Goal: Task Accomplishment & Management: Use online tool/utility

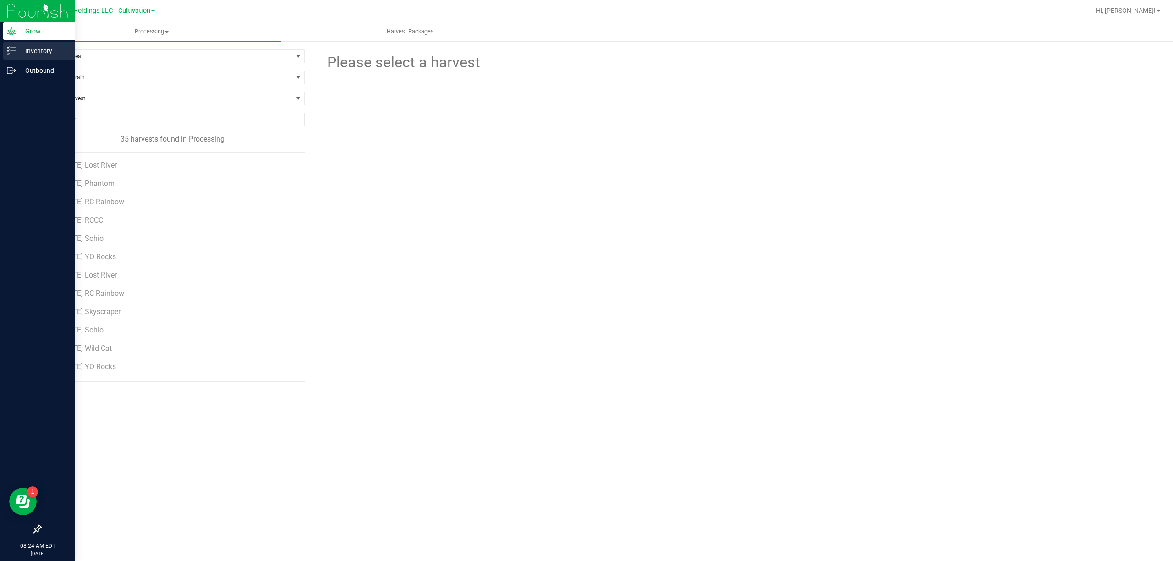
click at [13, 49] on icon at bounding box center [11, 50] width 9 height 9
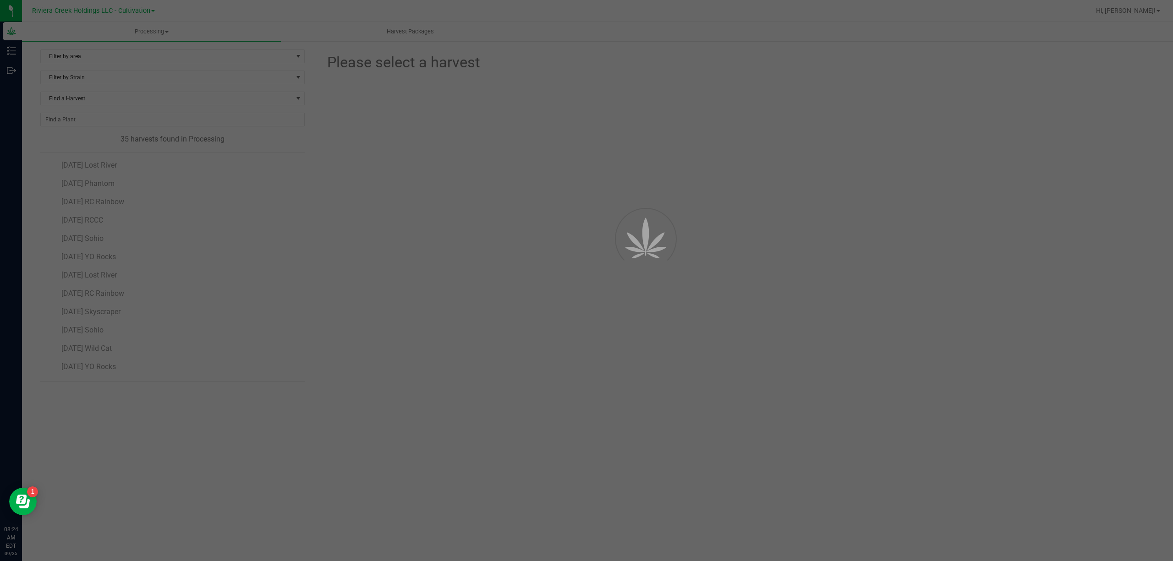
click at [137, 11] on span "Riviera Creek Holdings LLC - Cultivation" at bounding box center [91, 11] width 118 height 8
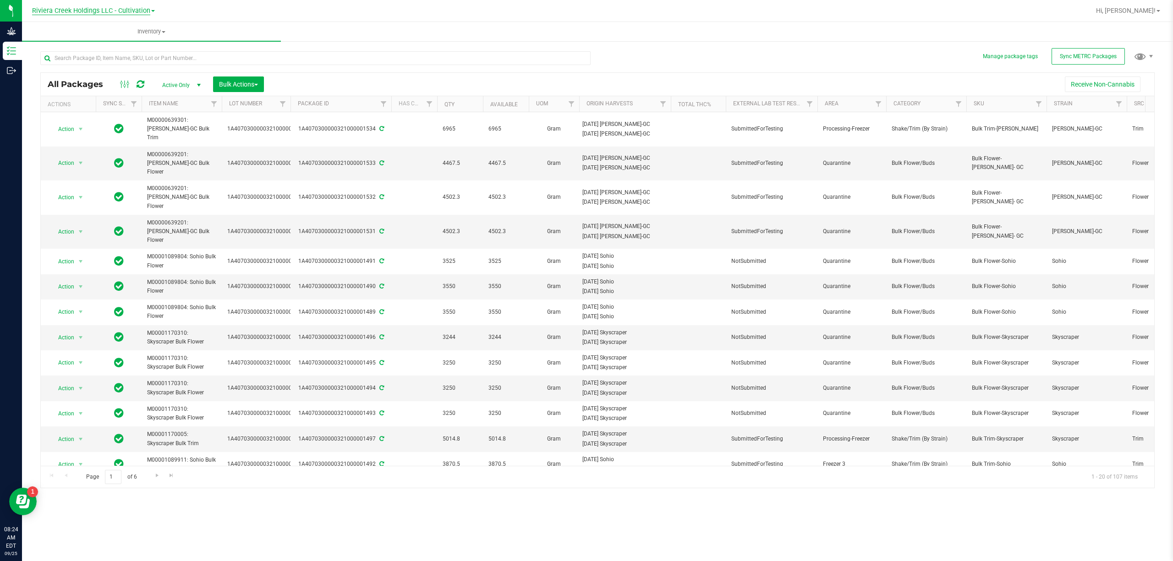
click at [133, 8] on span "Riviera Creek Holdings LLC - Cultivation" at bounding box center [91, 11] width 118 height 8
click at [135, 42] on link "Riviera Creek Holdings LLC - Processing" at bounding box center [94, 44] width 134 height 12
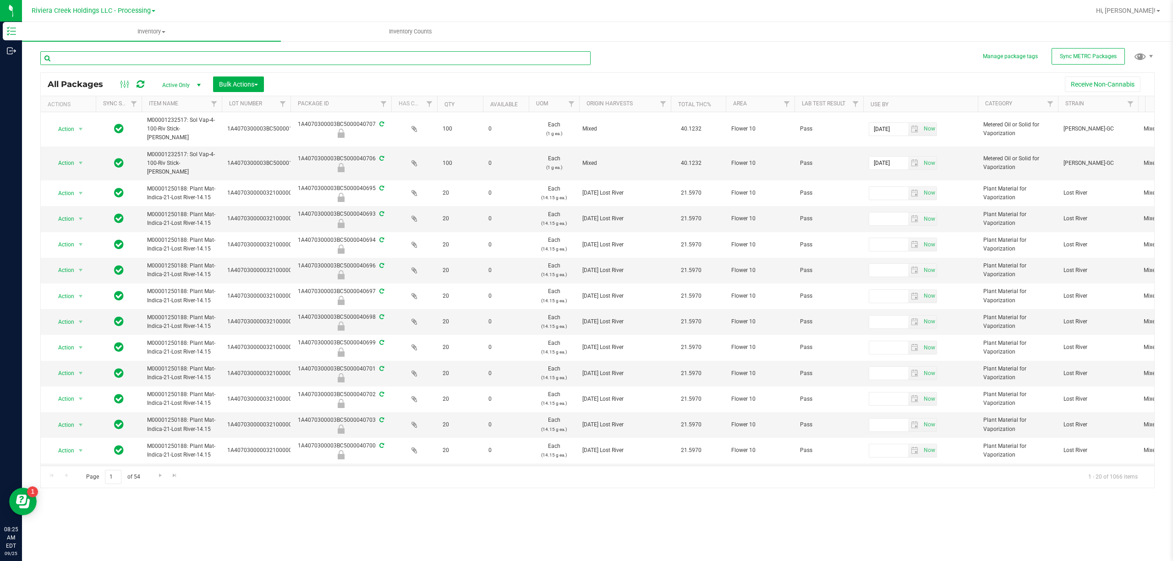
click at [154, 59] on input "text" at bounding box center [315, 58] width 550 height 14
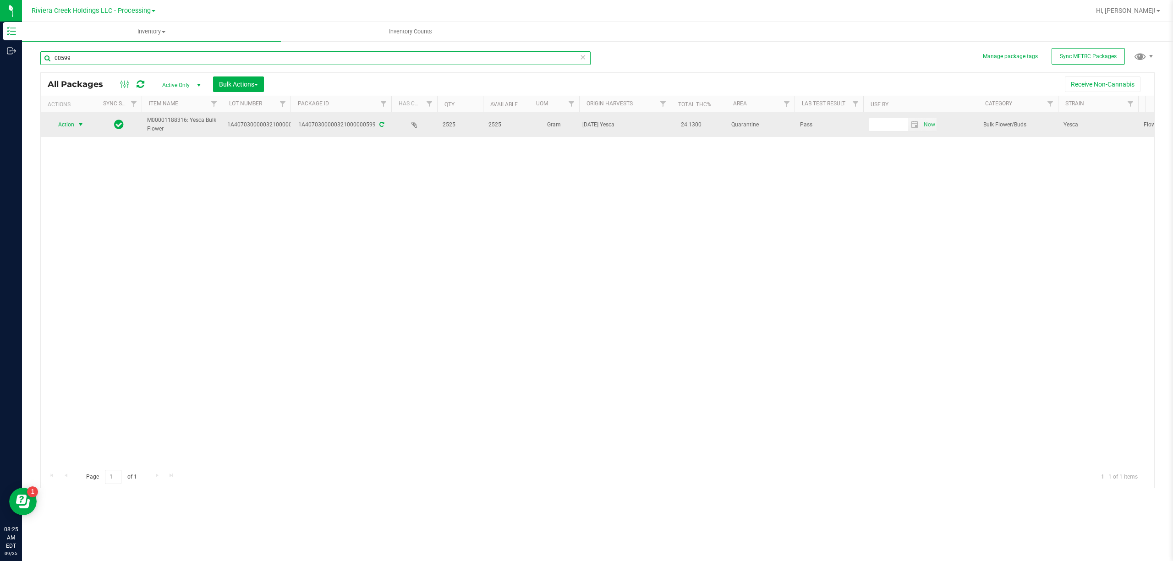
type input "00599"
click at [61, 126] on span "Action" at bounding box center [62, 124] width 25 height 13
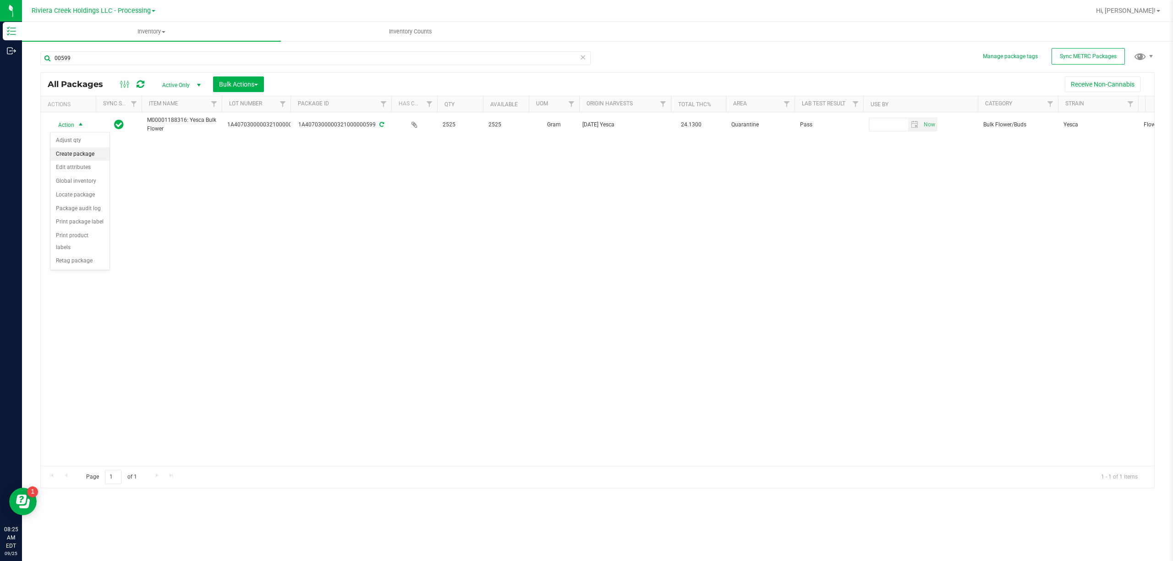
click at [73, 154] on li "Create package" at bounding box center [79, 154] width 59 height 14
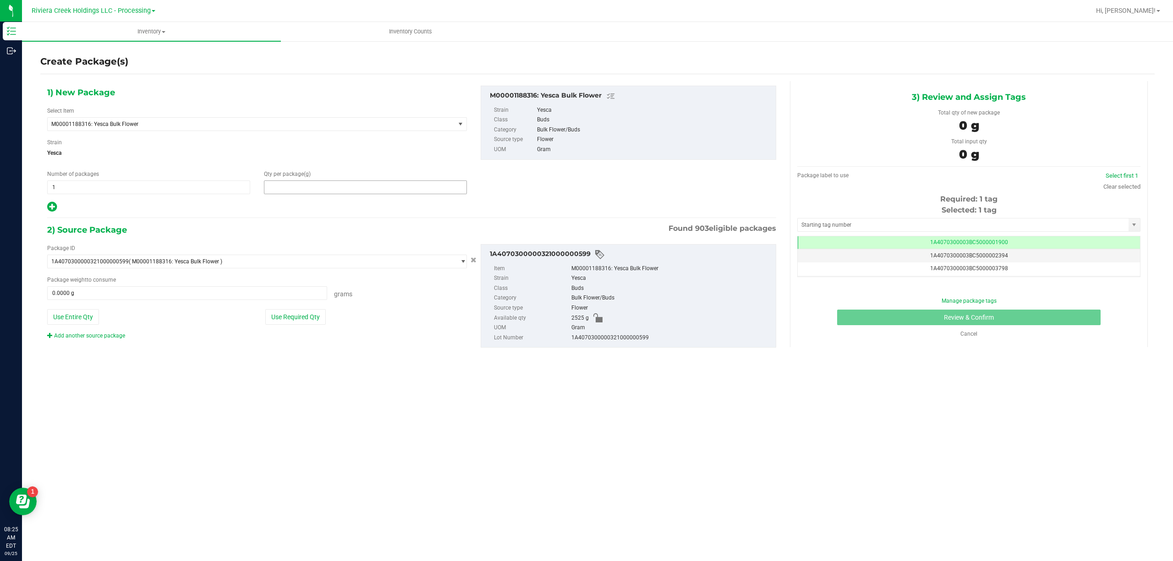
click at [387, 187] on span at bounding box center [365, 187] width 203 height 14
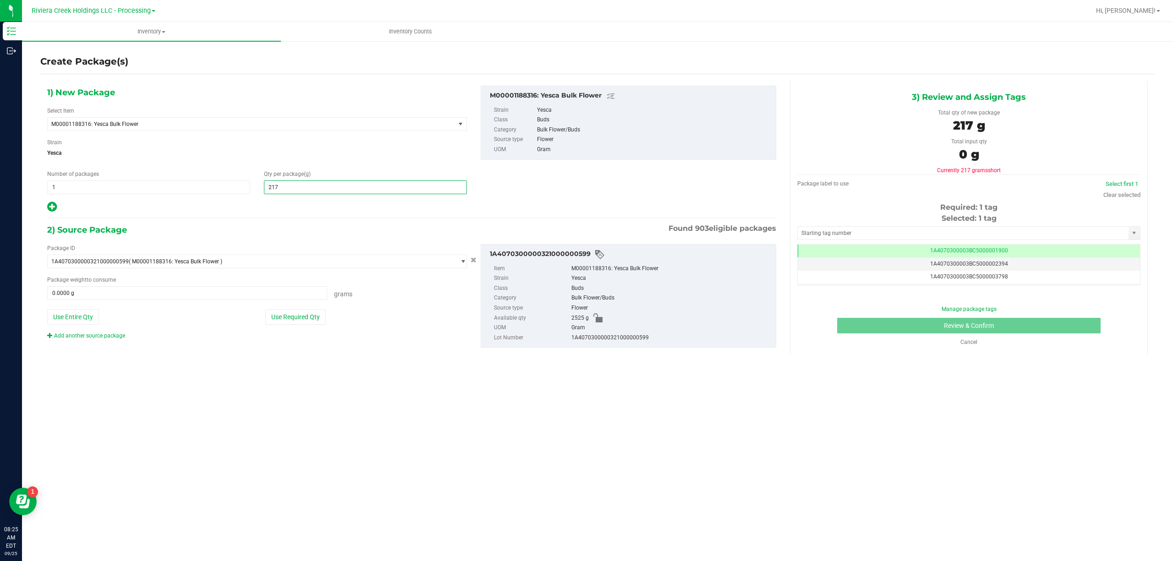
type input "2171"
type input "2,171.0000"
click at [280, 322] on button "Use Required Qty" at bounding box center [295, 317] width 60 height 16
type input "2171.0000 g"
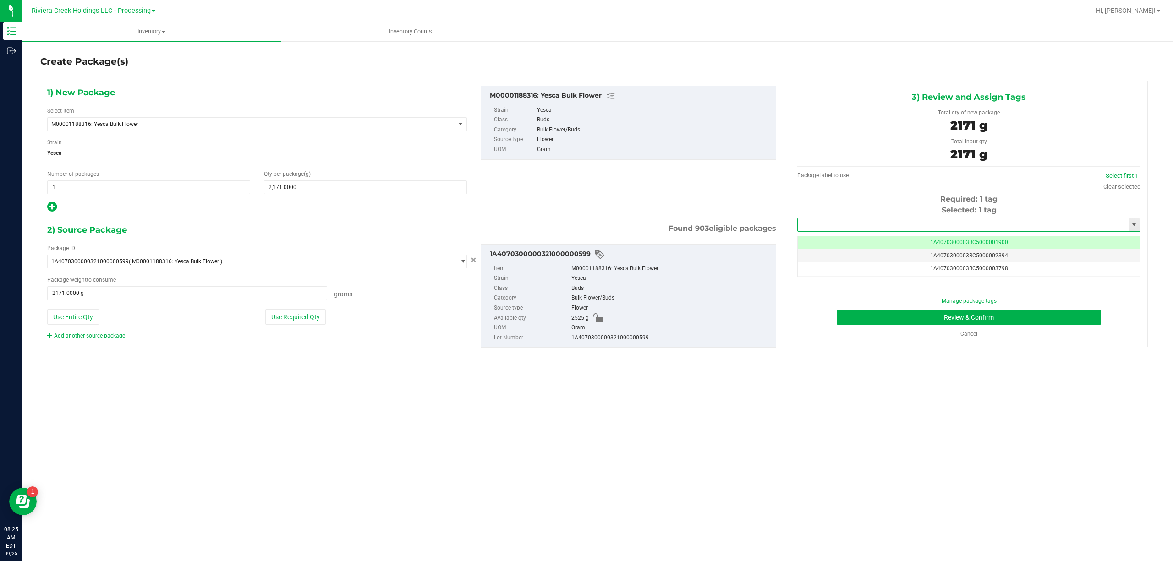
click at [846, 225] on input "text" at bounding box center [962, 224] width 331 height 13
type input "41"
click at [289, 127] on div "1) New Package Select Item M00001188316: Yesca Bulk Flower M00000012402: Chocol…" at bounding box center [256, 149] width 433 height 127
click at [288, 126] on span "M00001188316: Yesca Bulk Flower" at bounding box center [243, 124] width 384 height 6
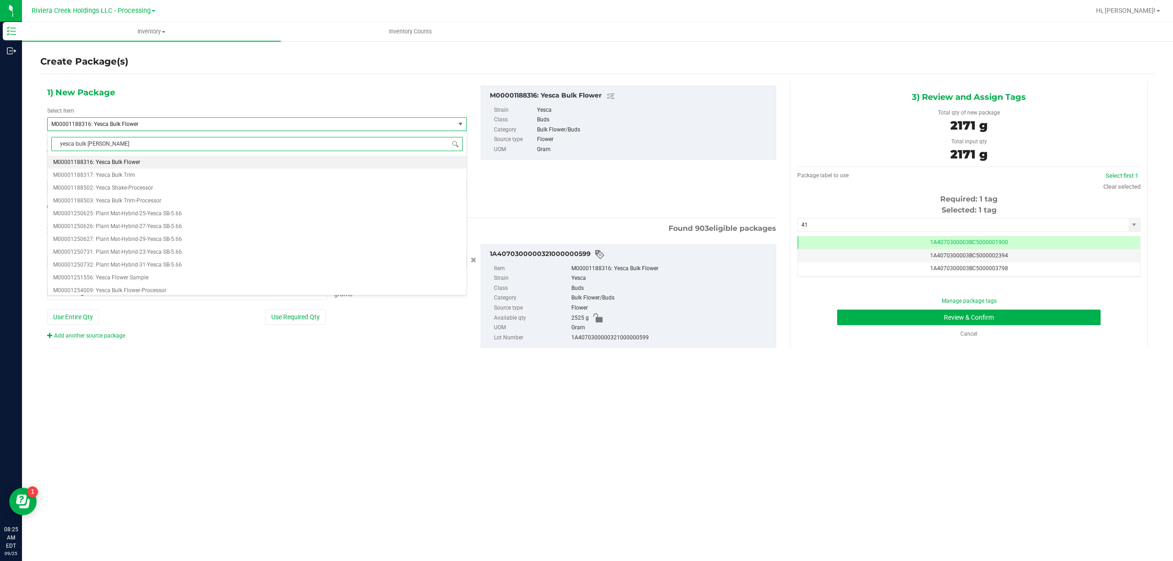
type input "yesca bulk flower"
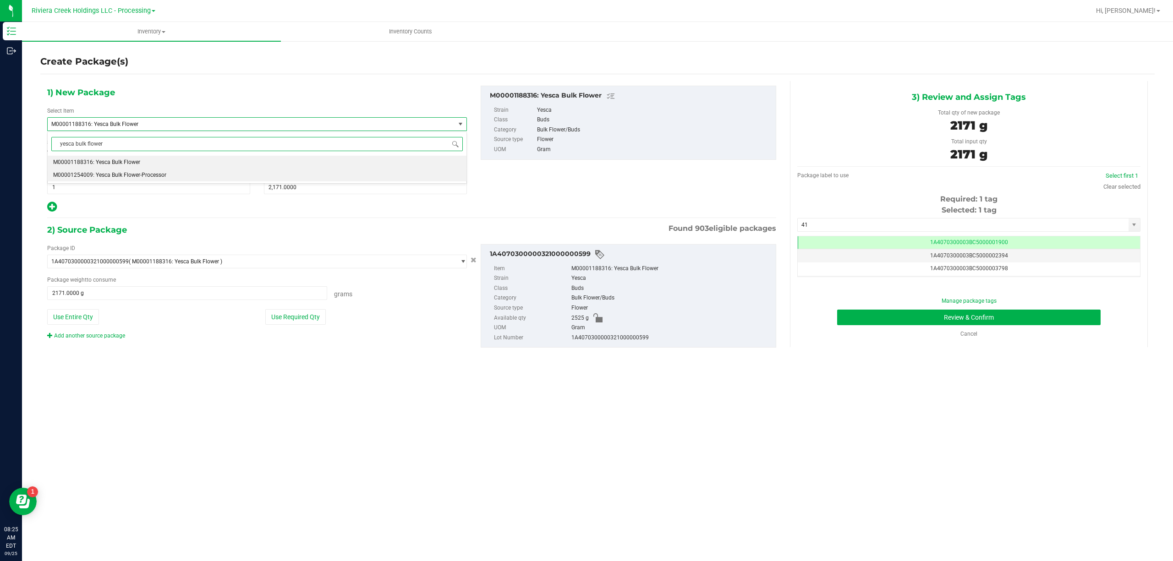
click at [169, 174] on li "M00001254009: Yesca Bulk Flower-Processor" at bounding box center [257, 175] width 419 height 13
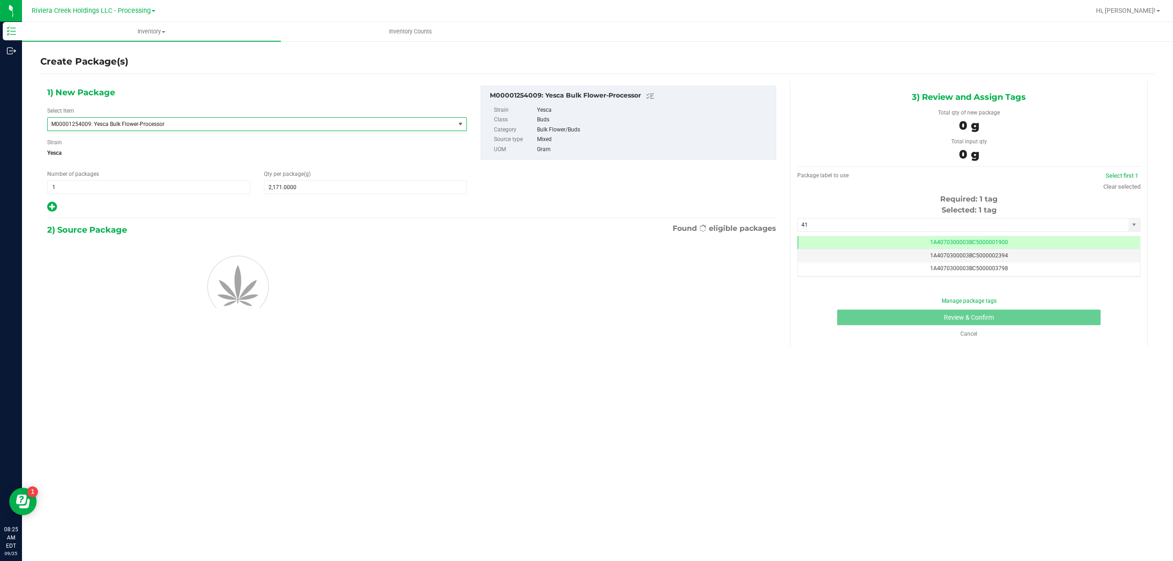
type input "0.0000"
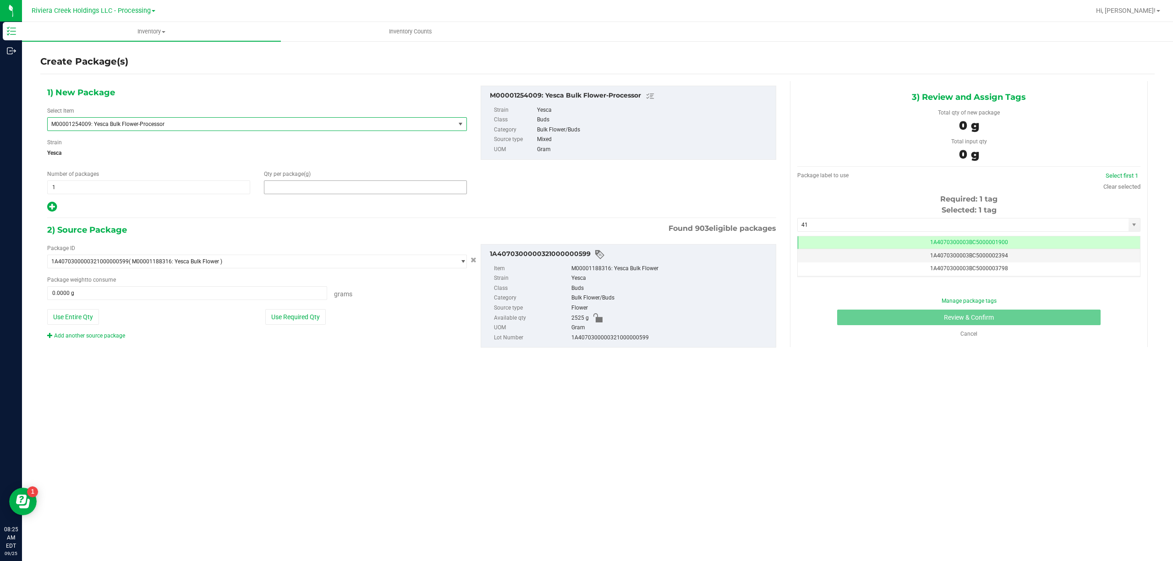
click at [289, 187] on span at bounding box center [365, 187] width 203 height 14
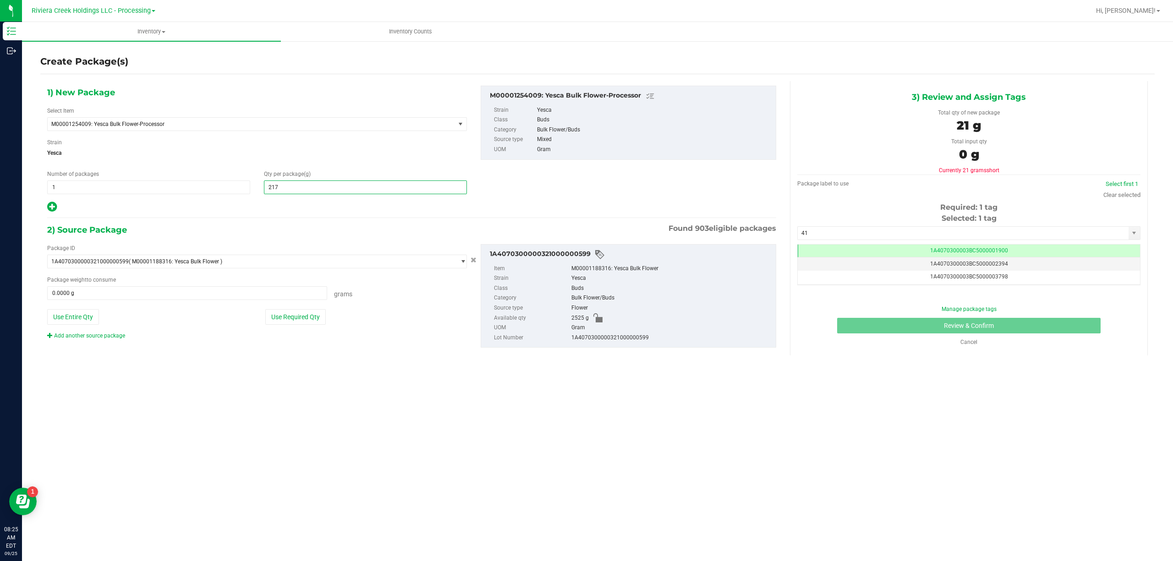
type input "2171"
type input "2,171.0000"
click at [281, 310] on button "Use Required Qty" at bounding box center [295, 317] width 60 height 16
type input "2171.0000 g"
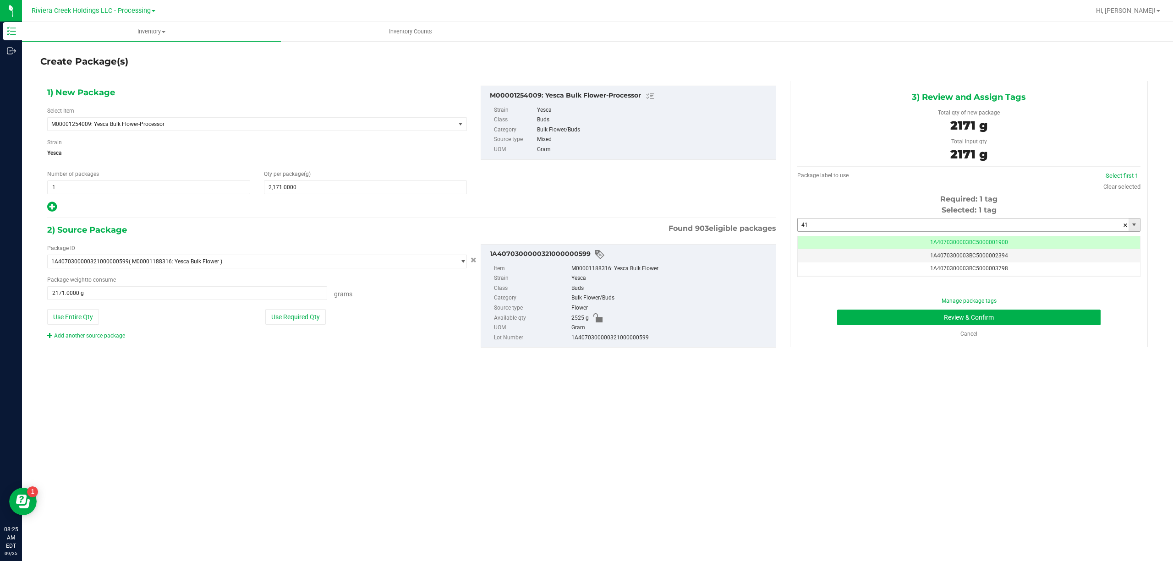
click at [843, 225] on input "41" at bounding box center [962, 224] width 331 height 13
click at [865, 242] on li "1A4070300003BC5000041035" at bounding box center [969, 242] width 342 height 14
type input "1A4070300003BC5000041035"
click at [904, 312] on button "Review & Confirm" at bounding box center [968, 318] width 263 height 16
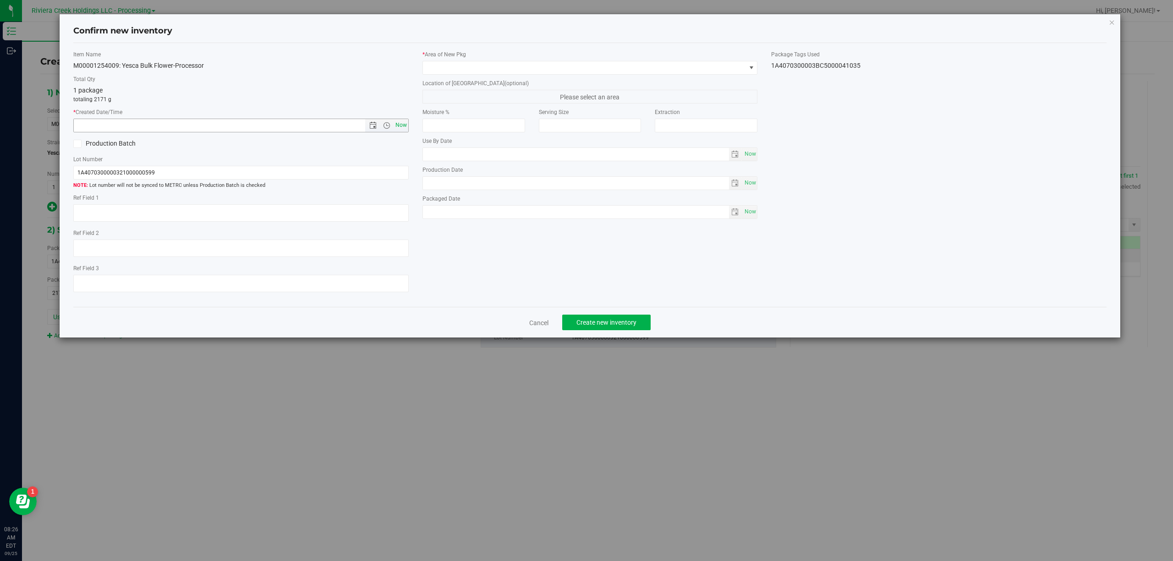
click at [405, 125] on span "Now" at bounding box center [401, 125] width 16 height 13
type input "[DATE] 8:26 AM"
click at [457, 66] on span at bounding box center [584, 67] width 323 height 13
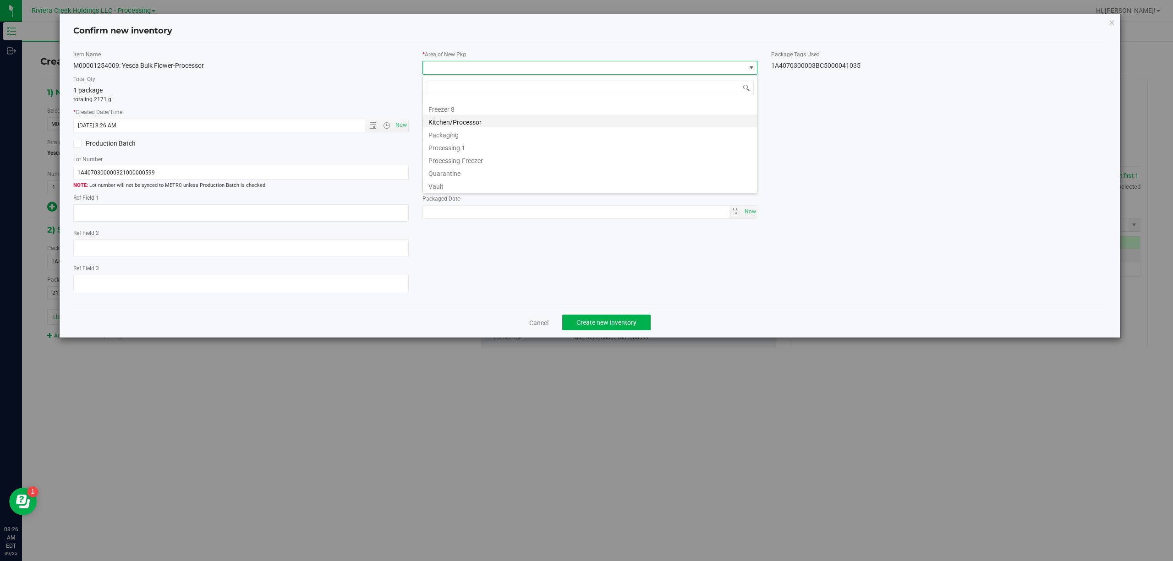
click at [479, 120] on li "Kitchen/Processor" at bounding box center [590, 121] width 334 height 13
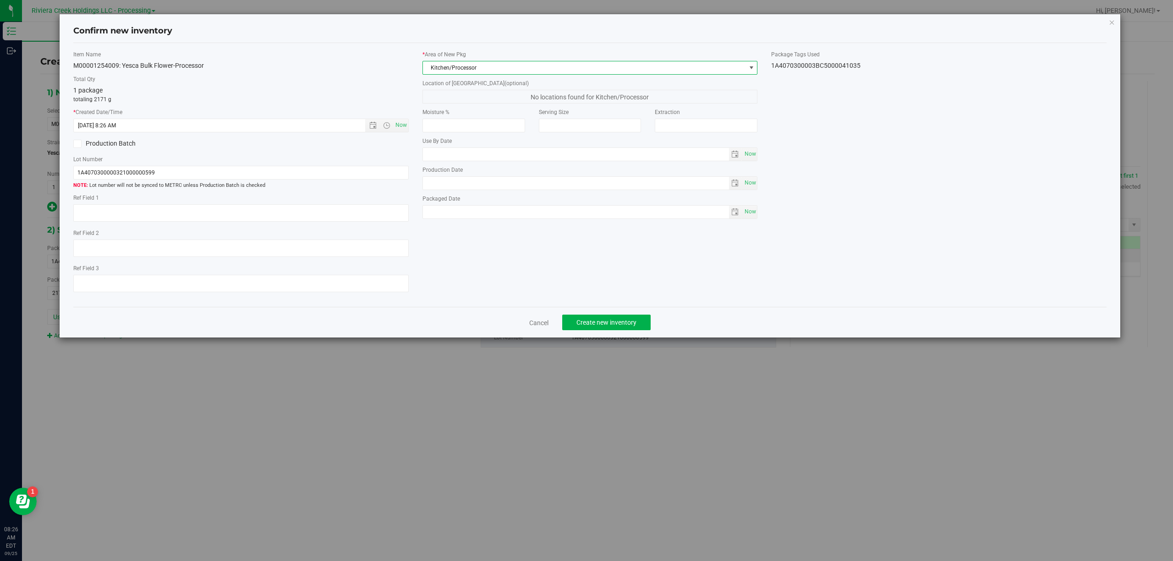
click at [854, 64] on div "1A4070300003BC5000041035" at bounding box center [938, 66] width 335 height 10
click at [852, 63] on div "1A4070300003BC5000041035" at bounding box center [938, 66] width 335 height 10
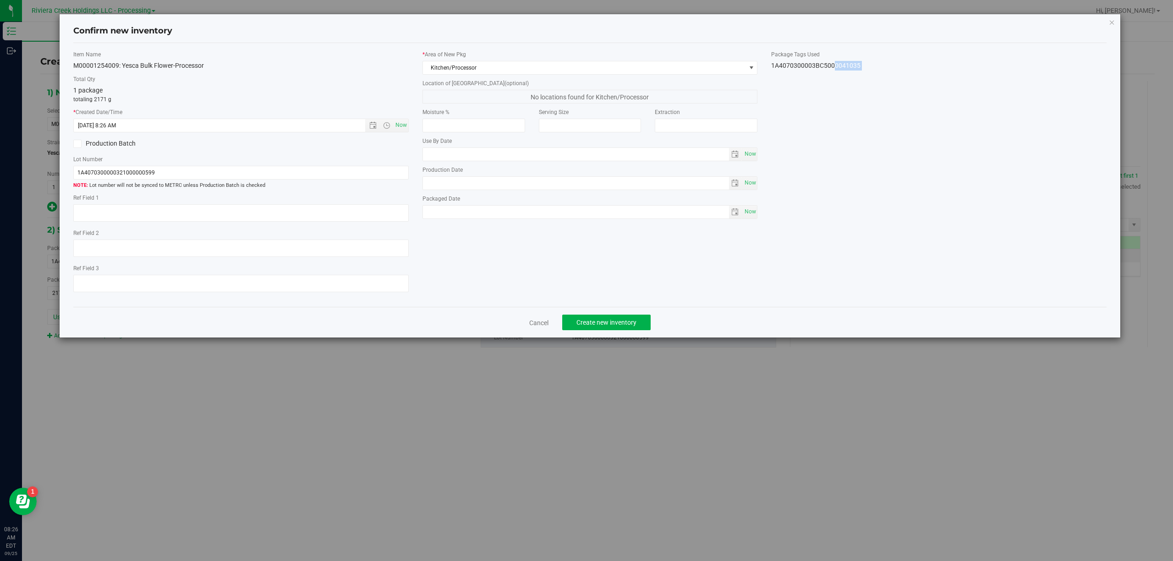
copy div "1A4070300003BC5000041035 Cancel Create new inventory"
click at [176, 172] on input "1A4070300000321000000599" at bounding box center [240, 173] width 335 height 14
paste input "3BC5000041035"
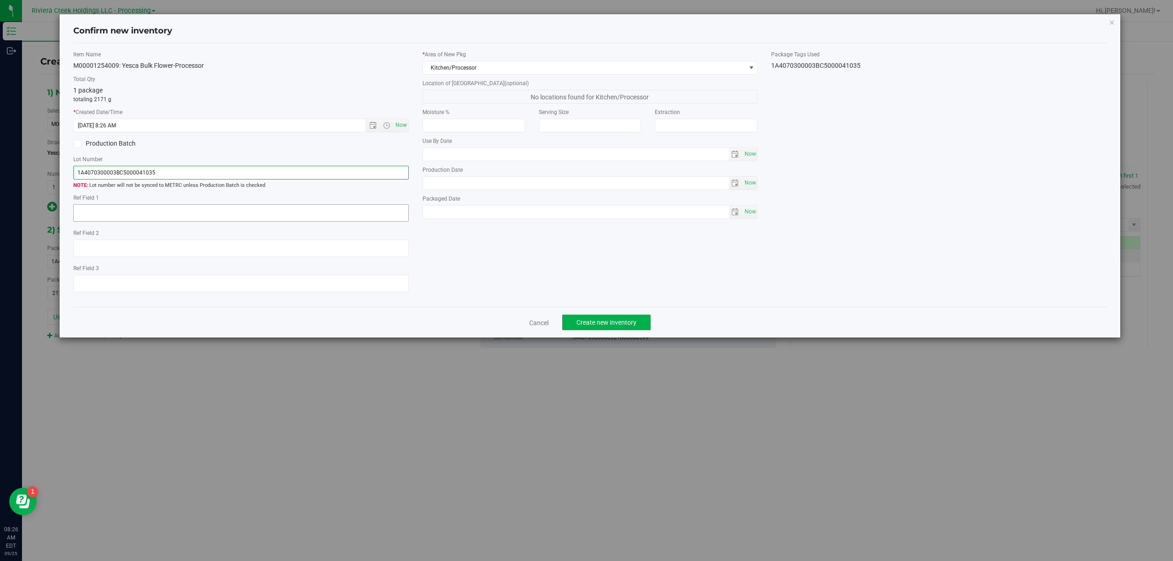
type input "1A4070300003BC5000041035"
click at [161, 214] on textarea at bounding box center [240, 212] width 335 height 17
type textarea "[PERSON_NAME]"
click at [490, 259] on div "Item Name M00001254009: Yesca Bulk Flower-Processor Total Qty 1 package totalin…" at bounding box center [589, 175] width 1047 height 250
click at [609, 324] on span "Create new inventory" at bounding box center [606, 322] width 60 height 7
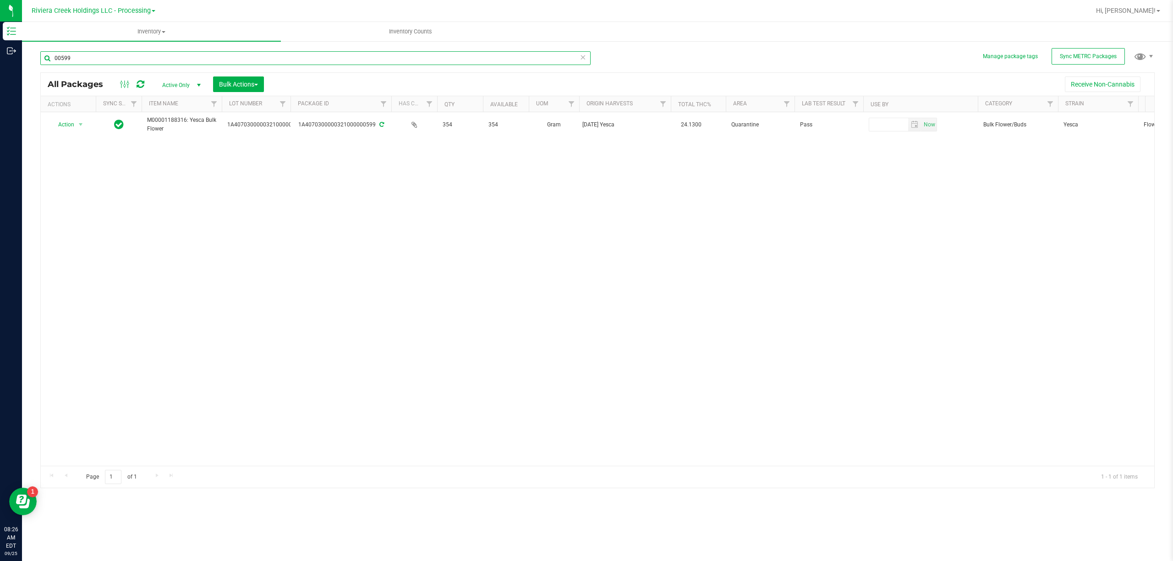
click at [101, 63] on input "00599" at bounding box center [315, 58] width 550 height 14
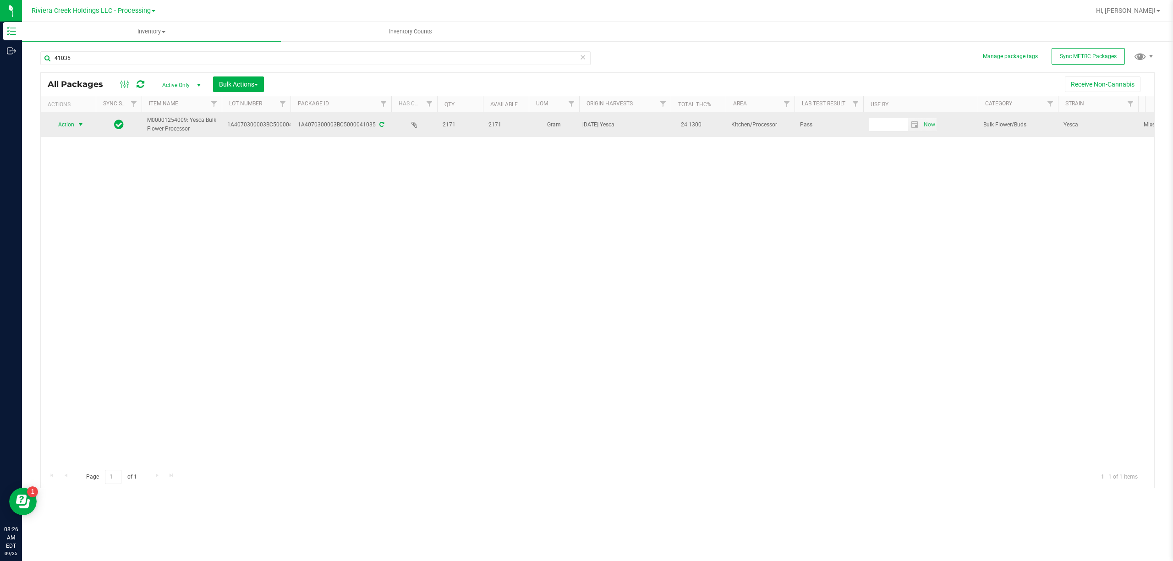
click at [63, 127] on span "Action" at bounding box center [62, 124] width 25 height 13
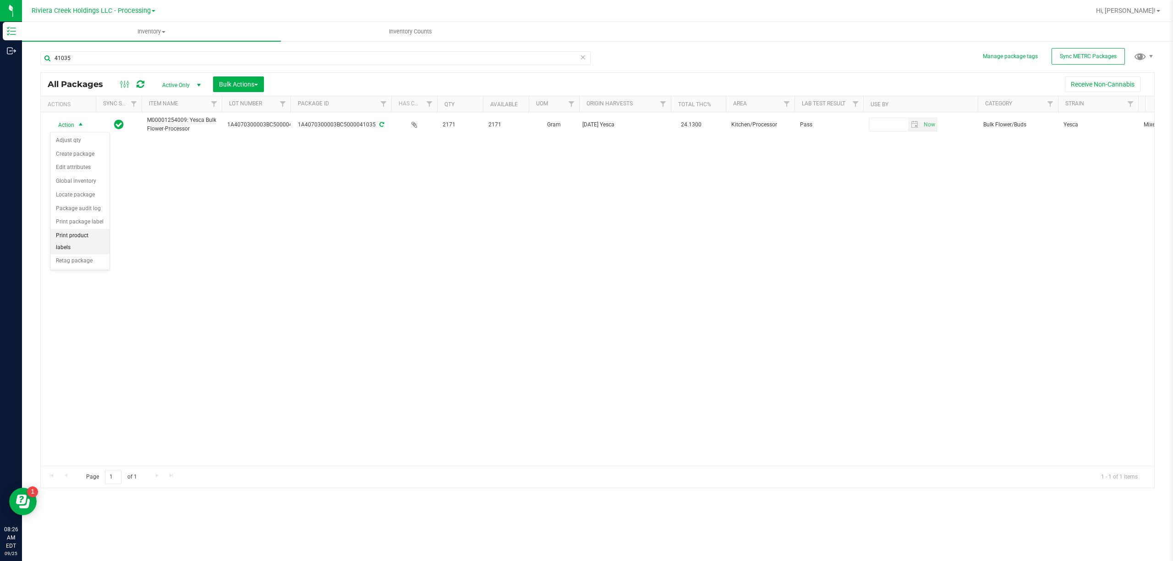
click at [89, 236] on li "Print product labels" at bounding box center [79, 241] width 59 height 25
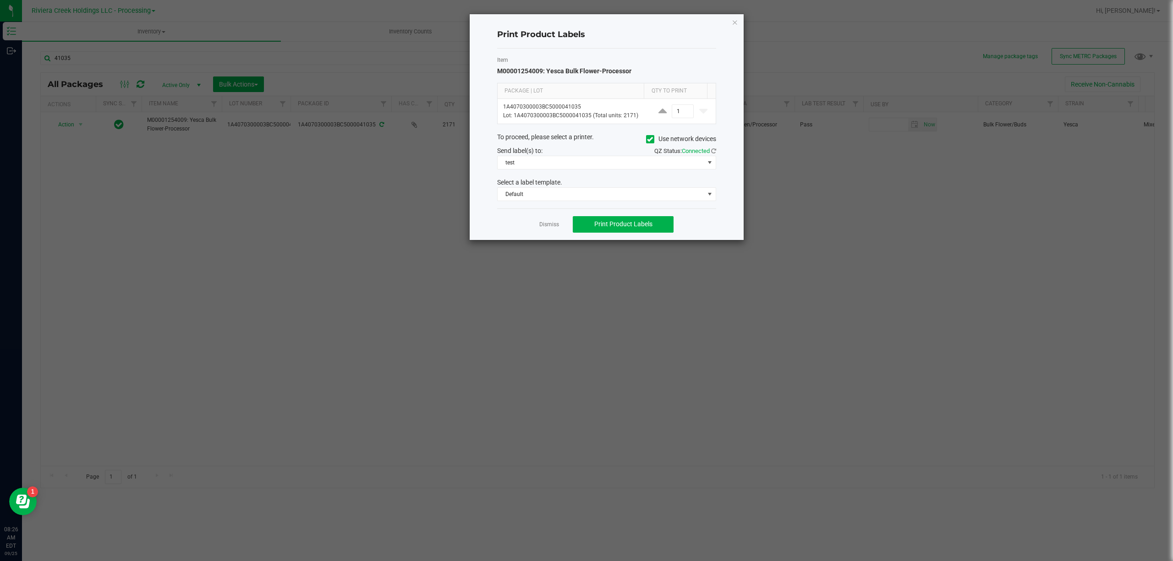
drag, startPoint x: 733, startPoint y: 22, endPoint x: 723, endPoint y: 24, distance: 10.2
click at [732, 22] on icon "button" at bounding box center [735, 21] width 6 height 11
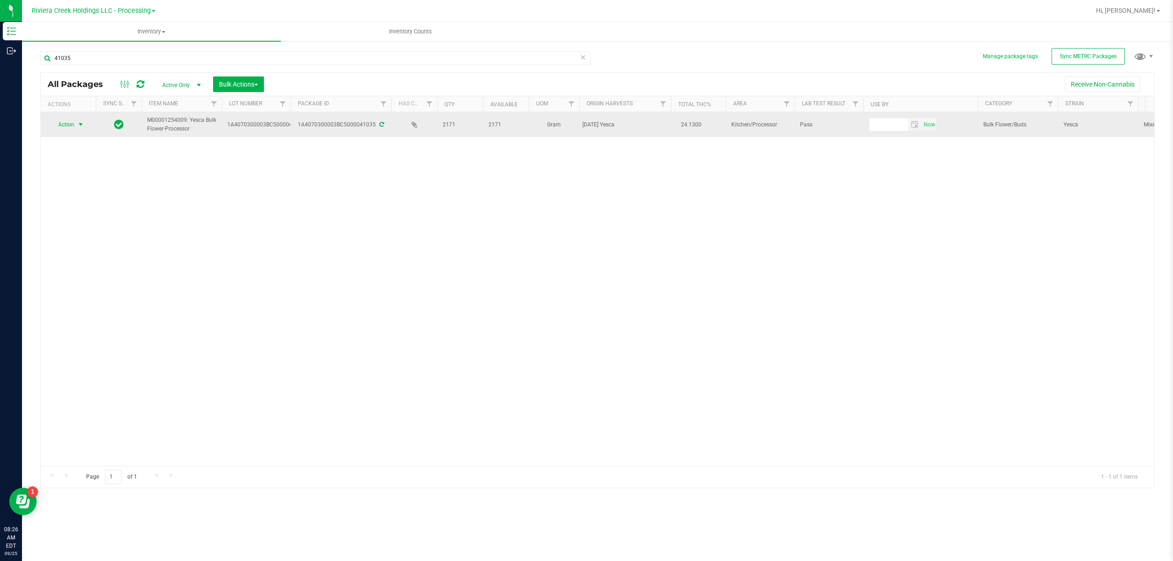
click at [67, 125] on span "Action" at bounding box center [62, 124] width 25 height 13
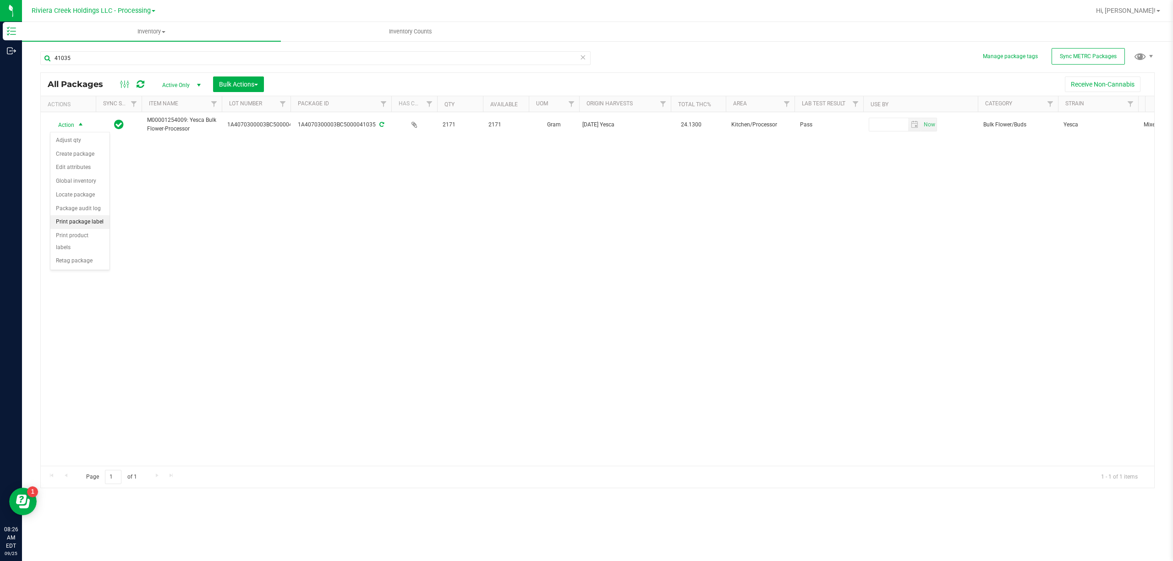
click at [93, 222] on li "Print package label" at bounding box center [79, 222] width 59 height 14
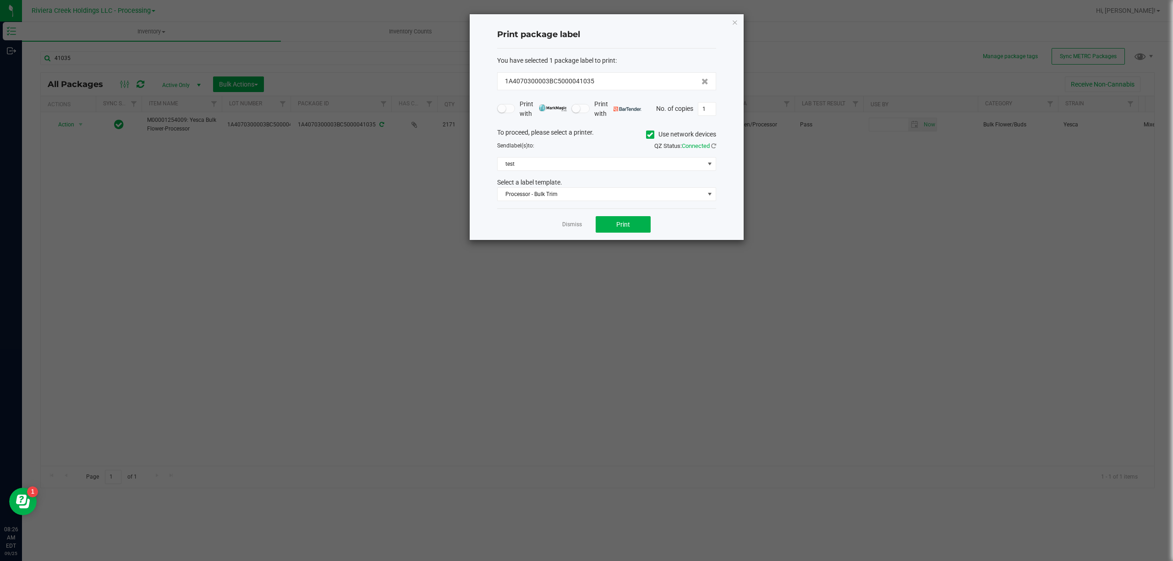
click at [647, 135] on icon at bounding box center [650, 135] width 6 height 0
click at [0, 0] on input "Use network devices" at bounding box center [0, 0] width 0 height 0
click at [618, 169] on span at bounding box center [600, 164] width 207 height 13
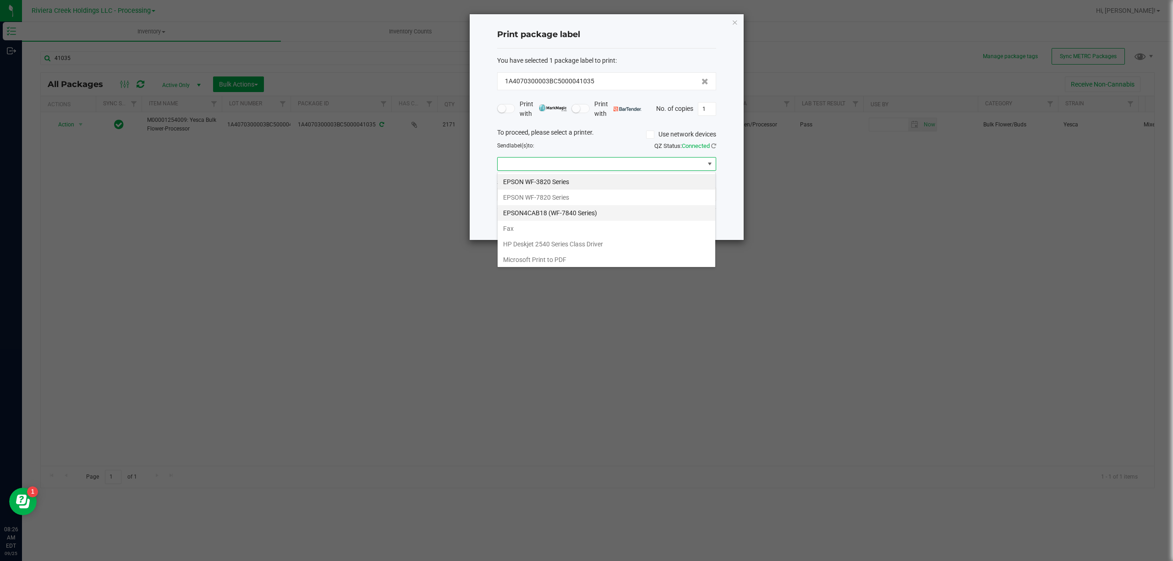
scroll to position [45792, 45587]
click at [567, 206] on GK420d "ZDesigner GK420d" at bounding box center [606, 211] width 218 height 16
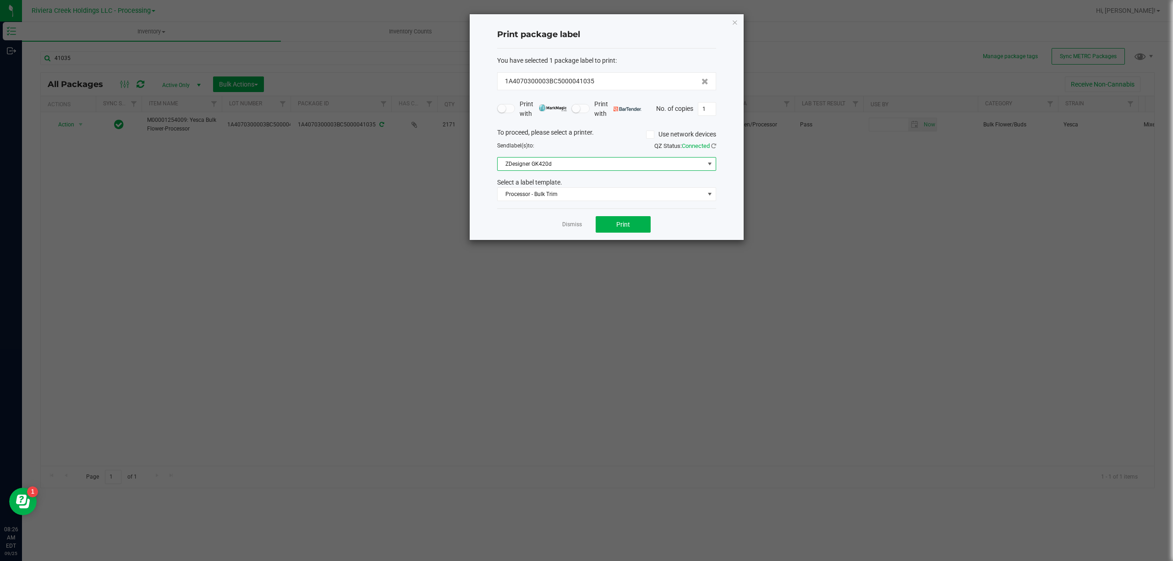
click at [563, 184] on div "Select a label template." at bounding box center [606, 183] width 233 height 10
drag, startPoint x: 562, startPoint y: 192, endPoint x: 579, endPoint y: 199, distance: 18.6
click at [563, 192] on span "Processor - Bulk Trim" at bounding box center [600, 194] width 207 height 13
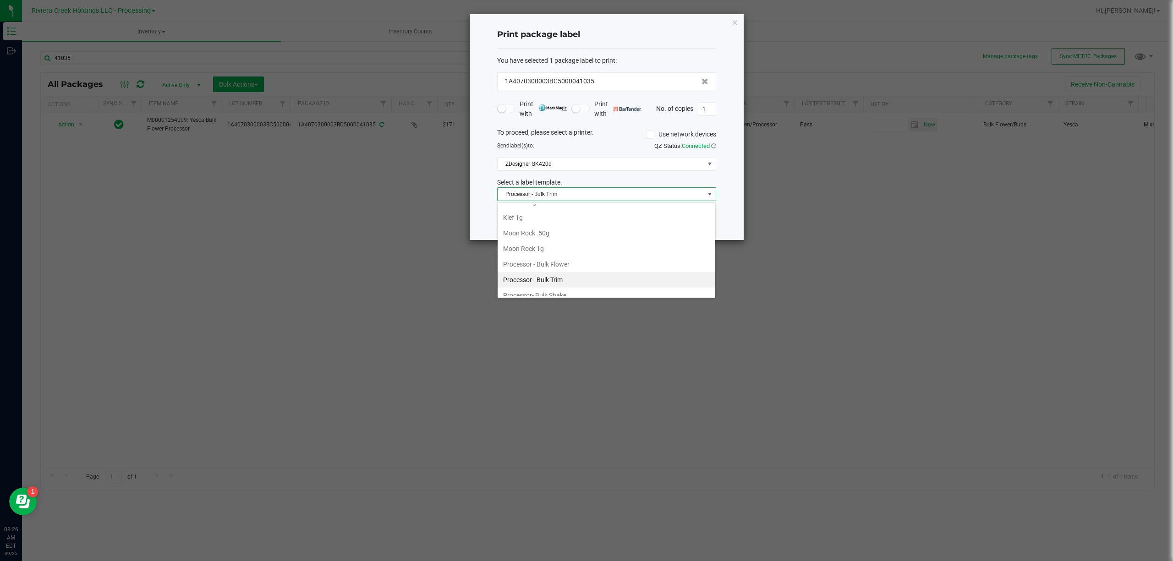
click at [583, 198] on span "Processor - Bulk Trim" at bounding box center [600, 194] width 207 height 13
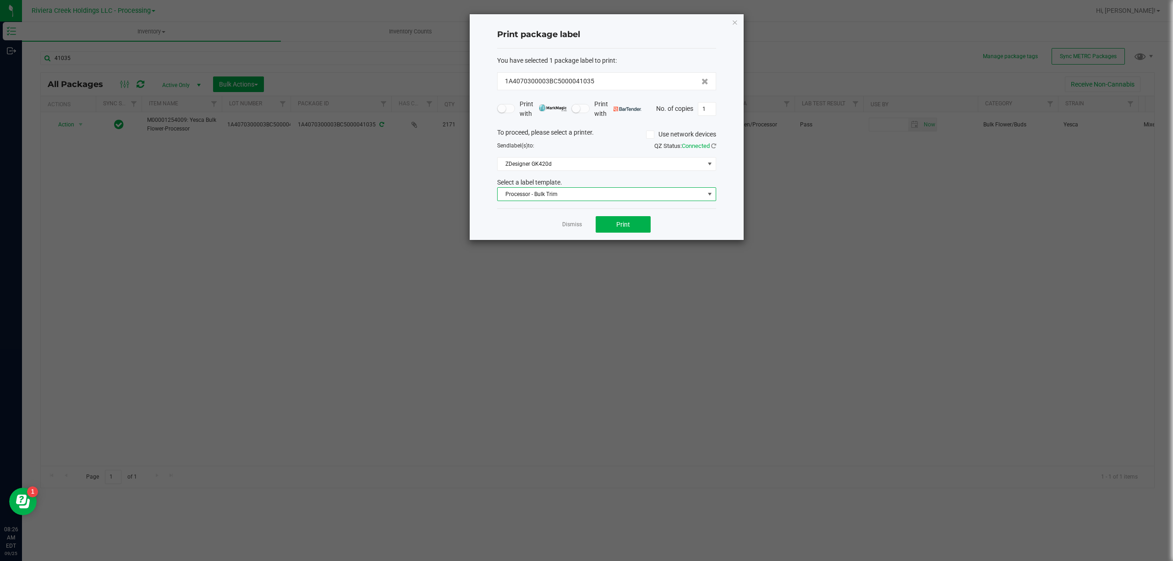
click at [583, 197] on span "Processor - Bulk Trim" at bounding box center [600, 194] width 207 height 13
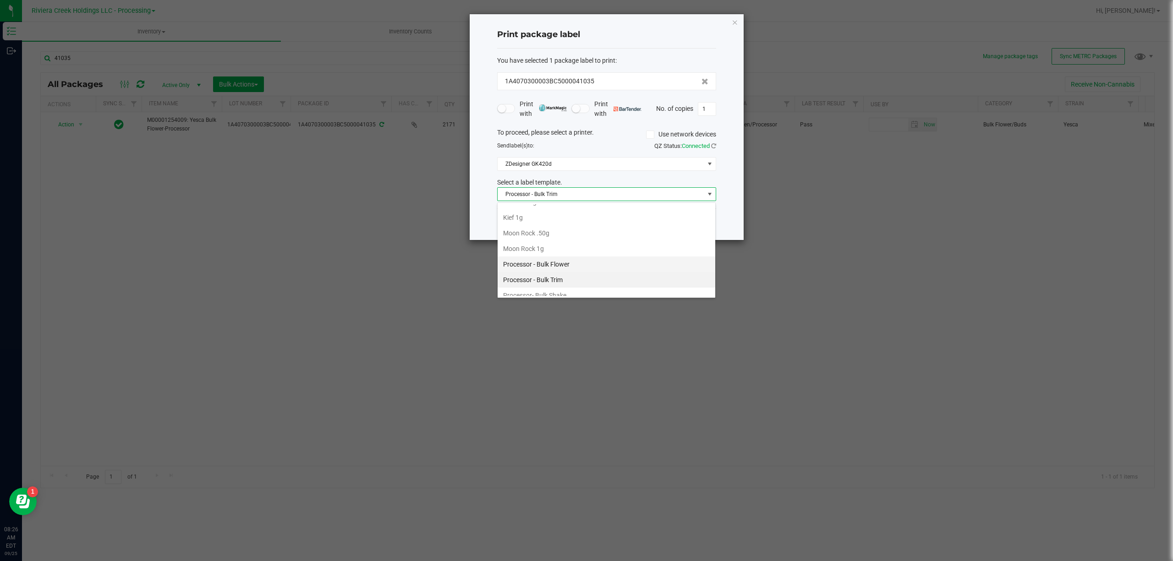
click at [570, 272] on li "Processor - Bulk Flower" at bounding box center [606, 265] width 218 height 16
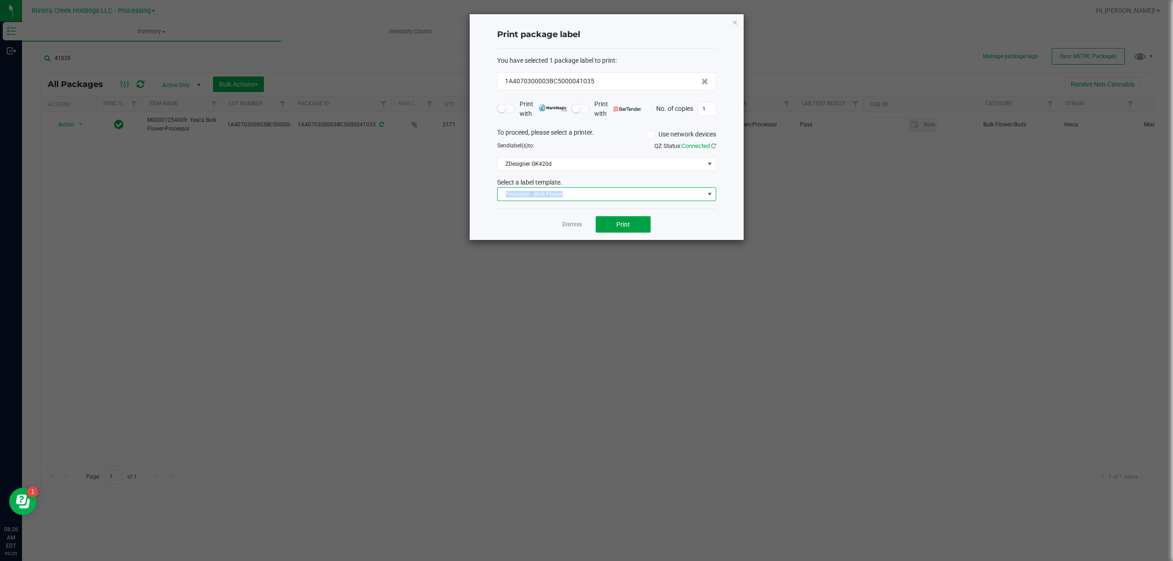
click at [619, 224] on span "Print" at bounding box center [623, 224] width 14 height 7
click at [554, 194] on span "Processor - Bulk Flower" at bounding box center [600, 194] width 207 height 13
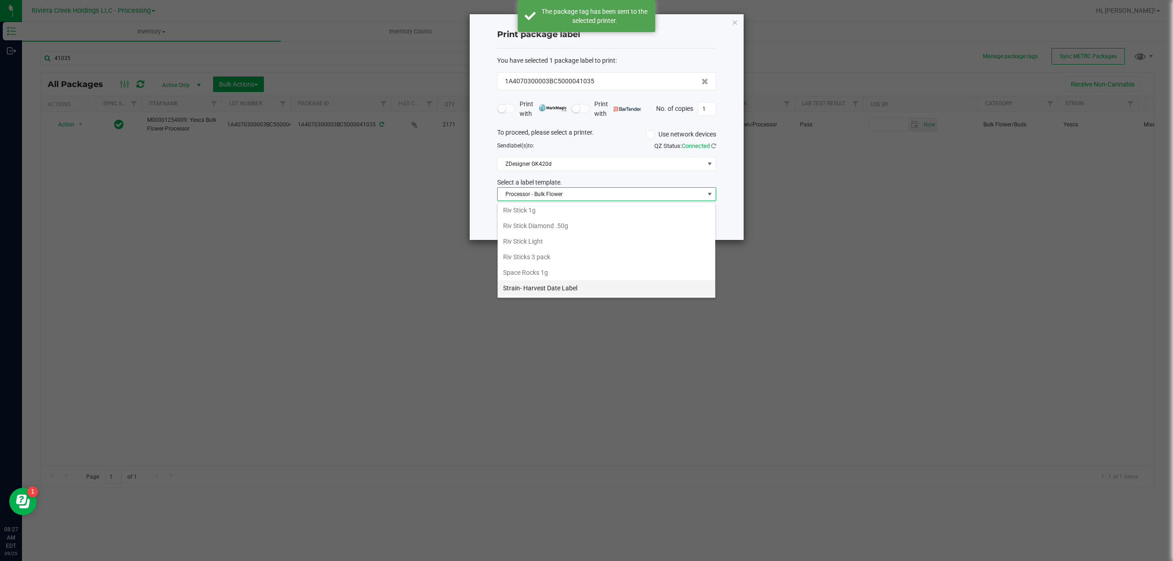
click at [568, 285] on li "Strain- Harvest Date Label" at bounding box center [606, 288] width 218 height 16
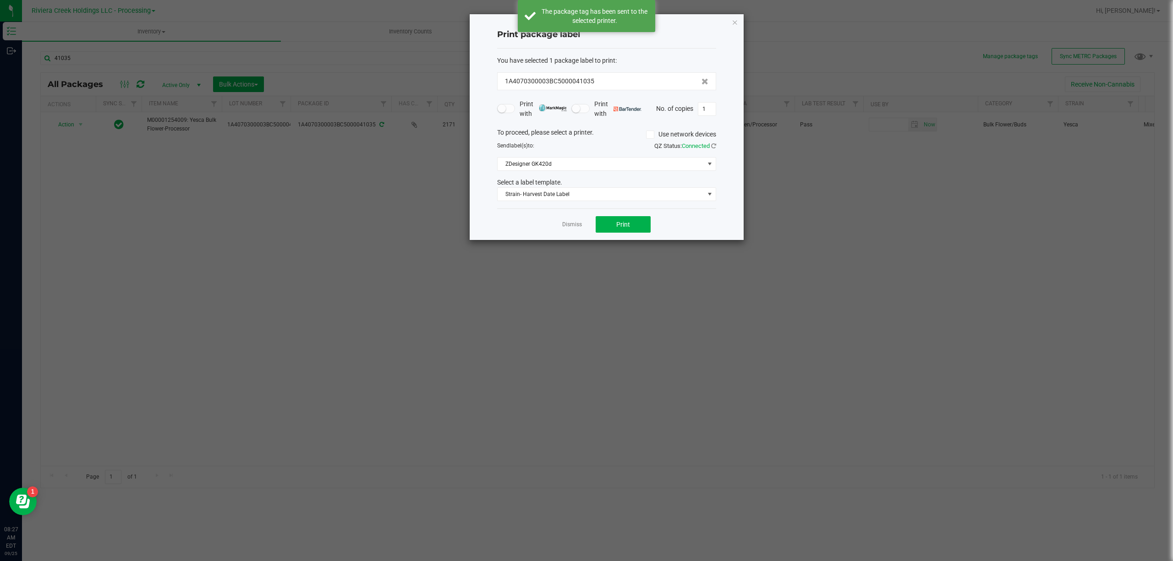
click at [639, 216] on div "Dismiss Print" at bounding box center [606, 224] width 219 height 32
click at [634, 222] on button "Print" at bounding box center [622, 224] width 55 height 16
click at [735, 20] on icon "button" at bounding box center [735, 21] width 6 height 11
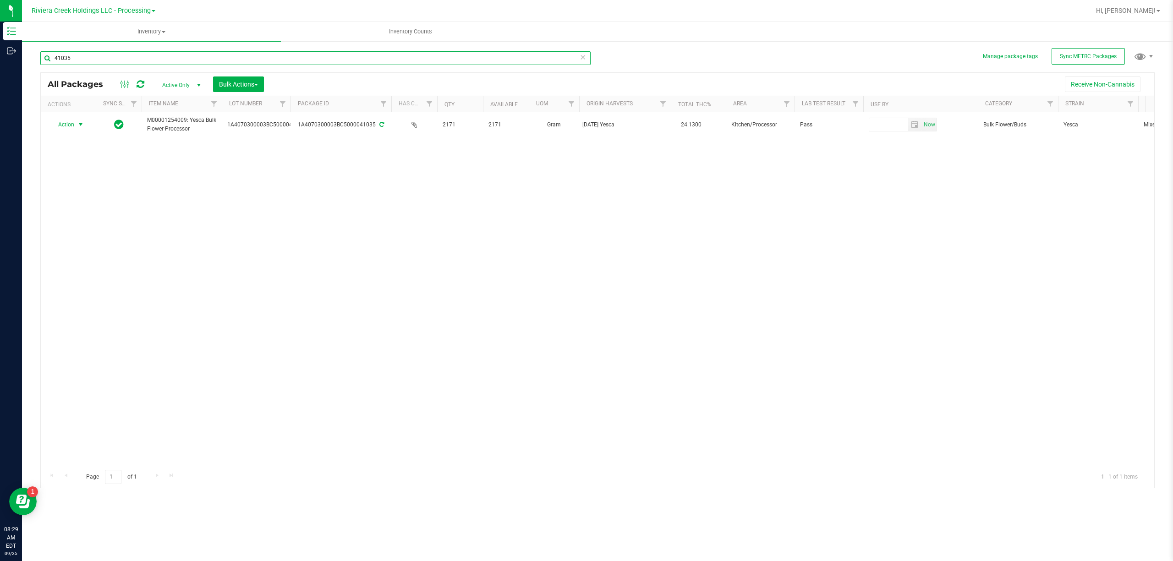
click at [461, 61] on input "41035" at bounding box center [315, 58] width 550 height 14
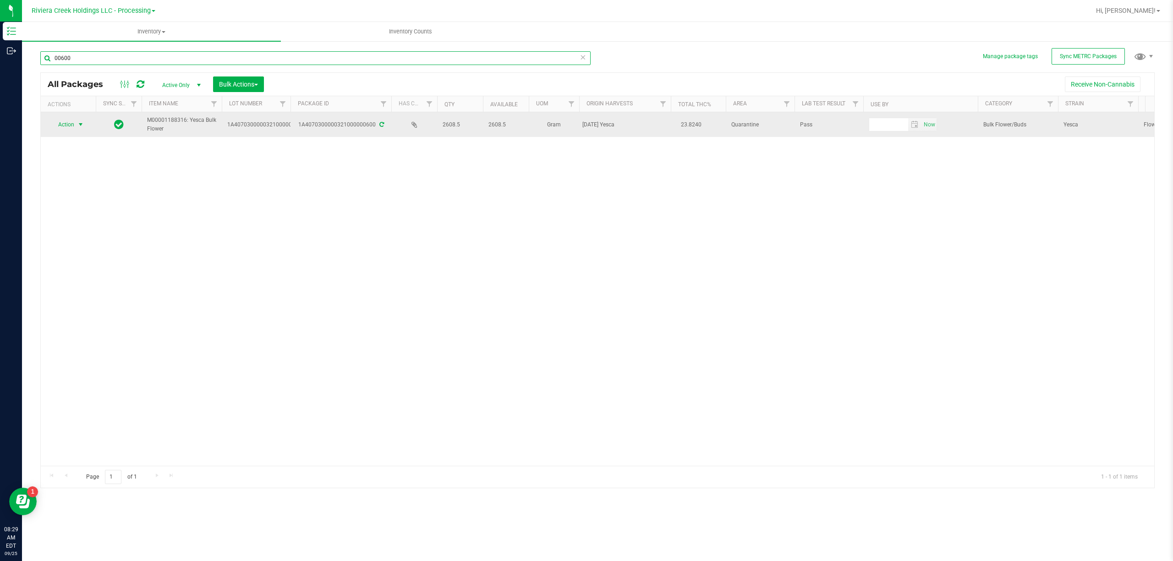
type input "00600"
click at [77, 128] on span "select" at bounding box center [80, 124] width 7 height 7
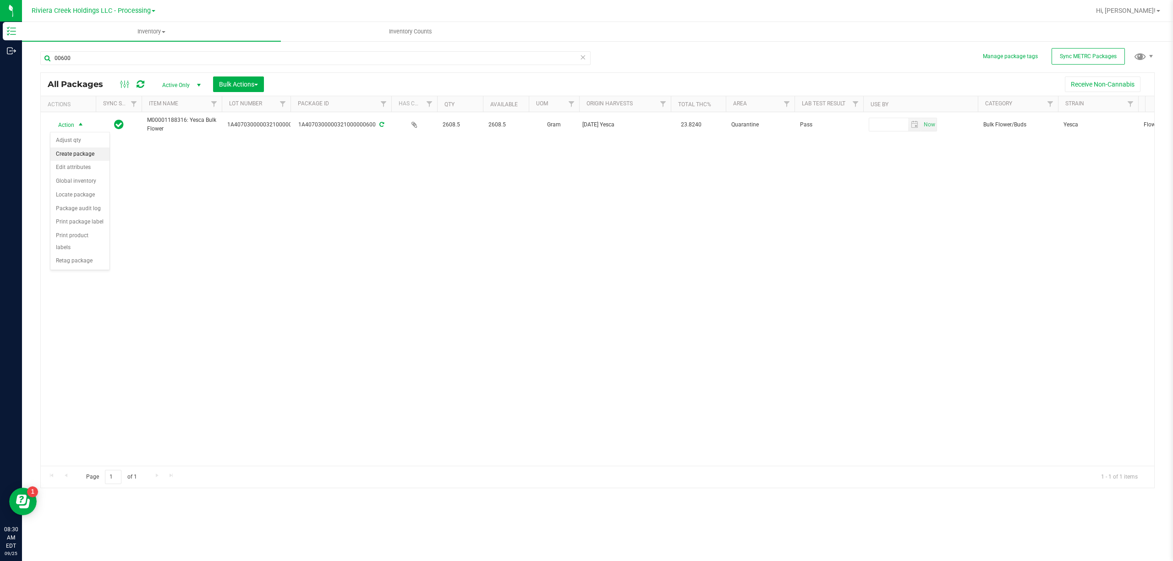
click at [81, 155] on li "Create package" at bounding box center [79, 154] width 59 height 14
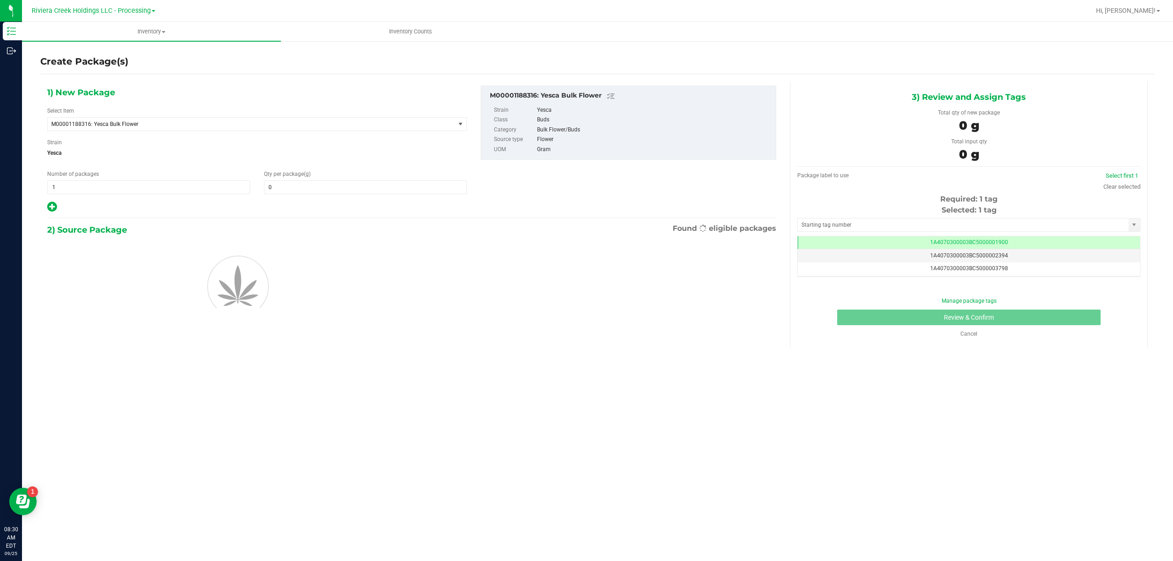
type input "0.0000"
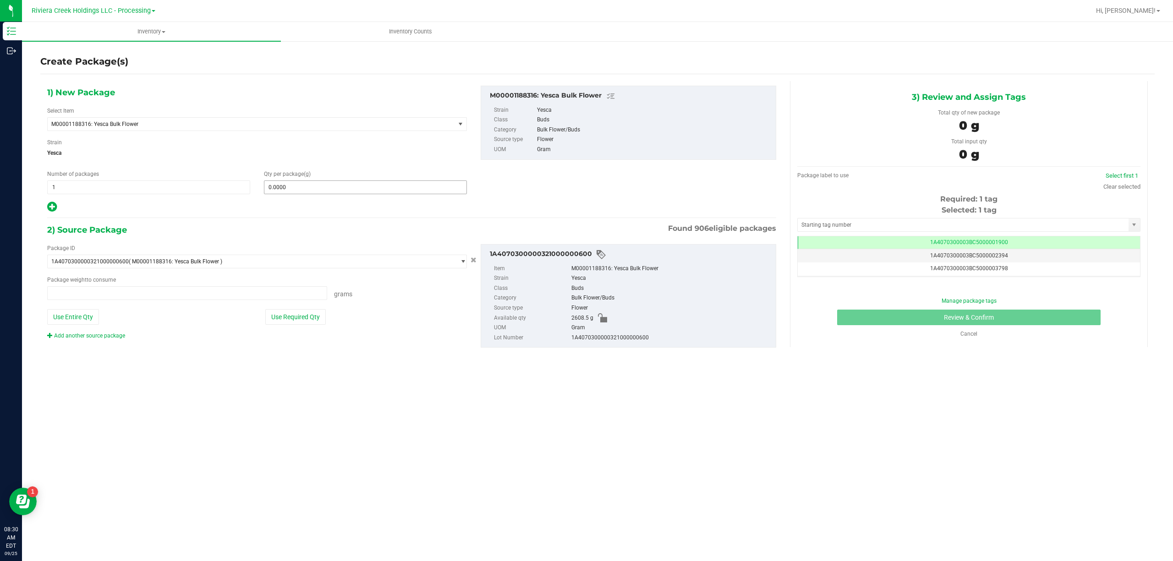
type input "0.0000 g"
click at [215, 131] on span "M00001188316: Yesca Bulk Flower" at bounding box center [257, 124] width 420 height 14
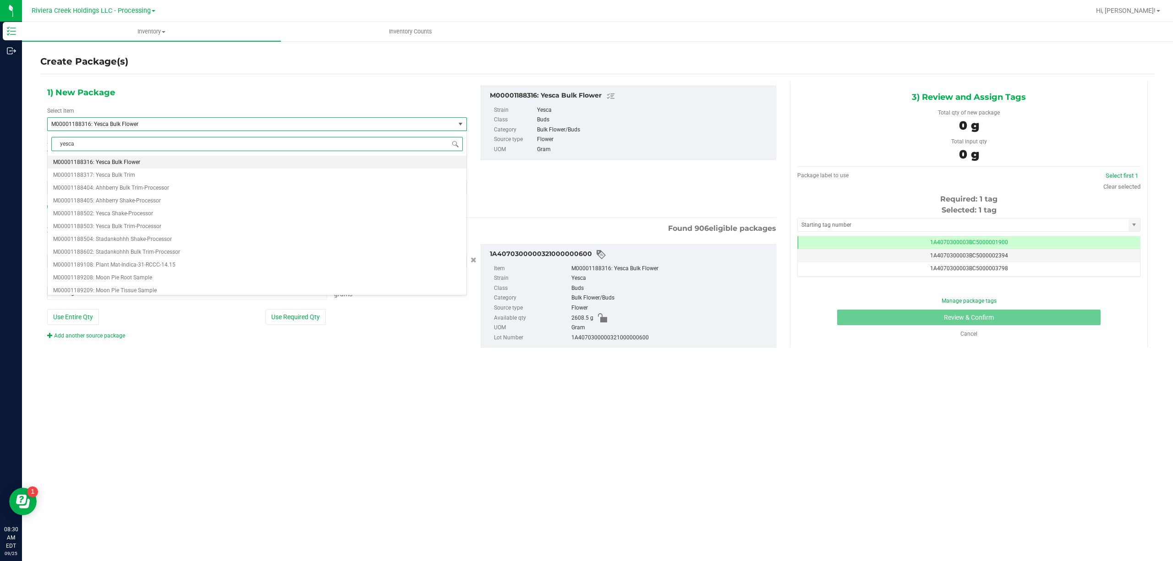
scroll to position [0, 0]
type input "yesca bulk"
click at [169, 201] on li "M00001254009: Yesca Bulk Flower-Processor" at bounding box center [257, 200] width 419 height 13
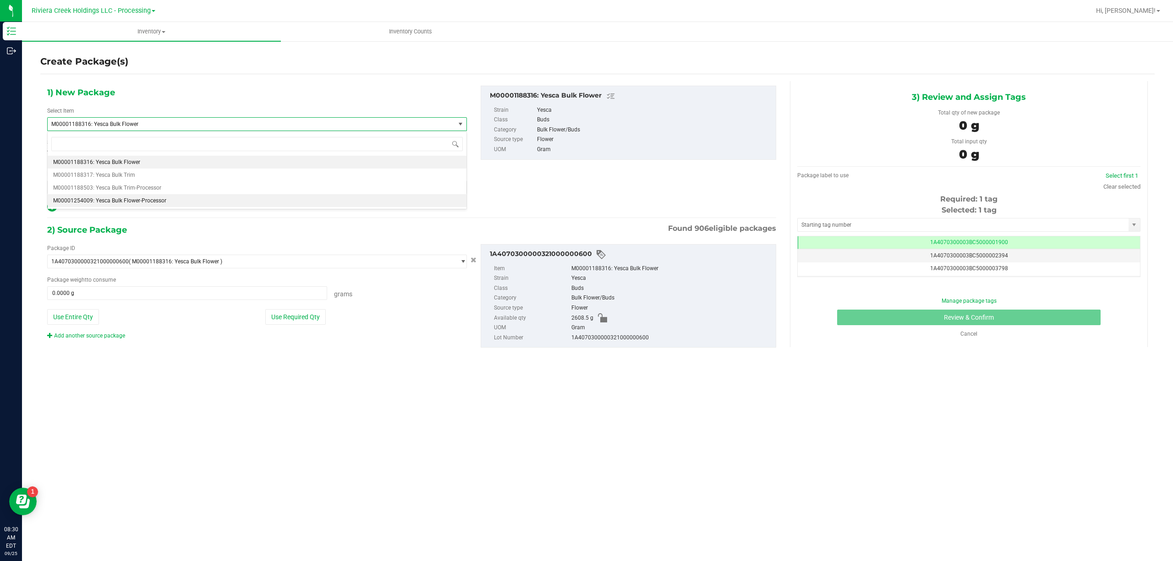
type input "0.0000"
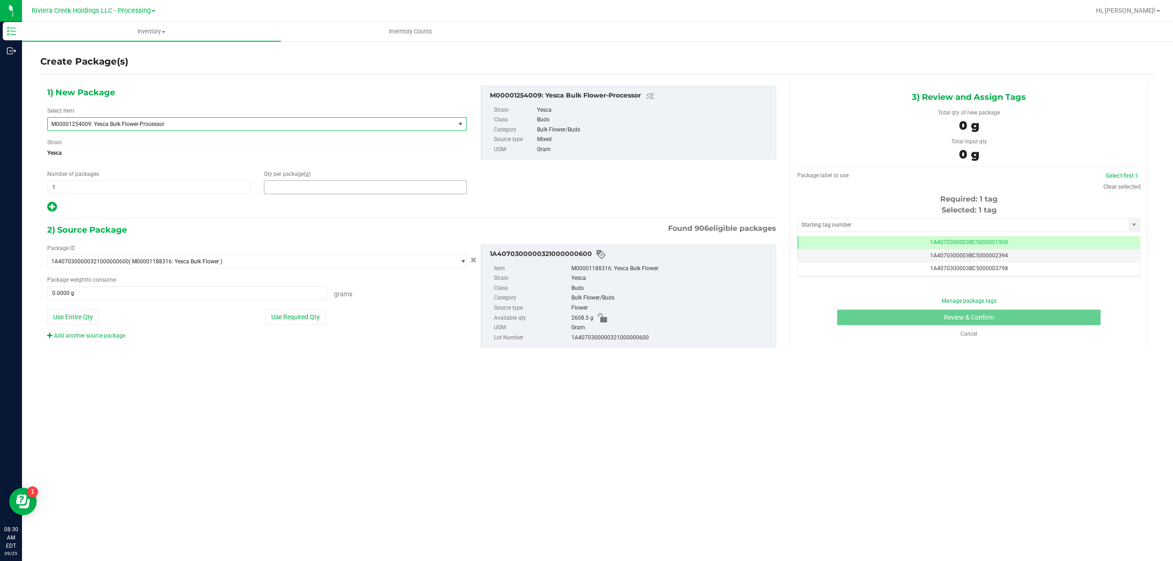
click at [282, 185] on span at bounding box center [365, 187] width 203 height 14
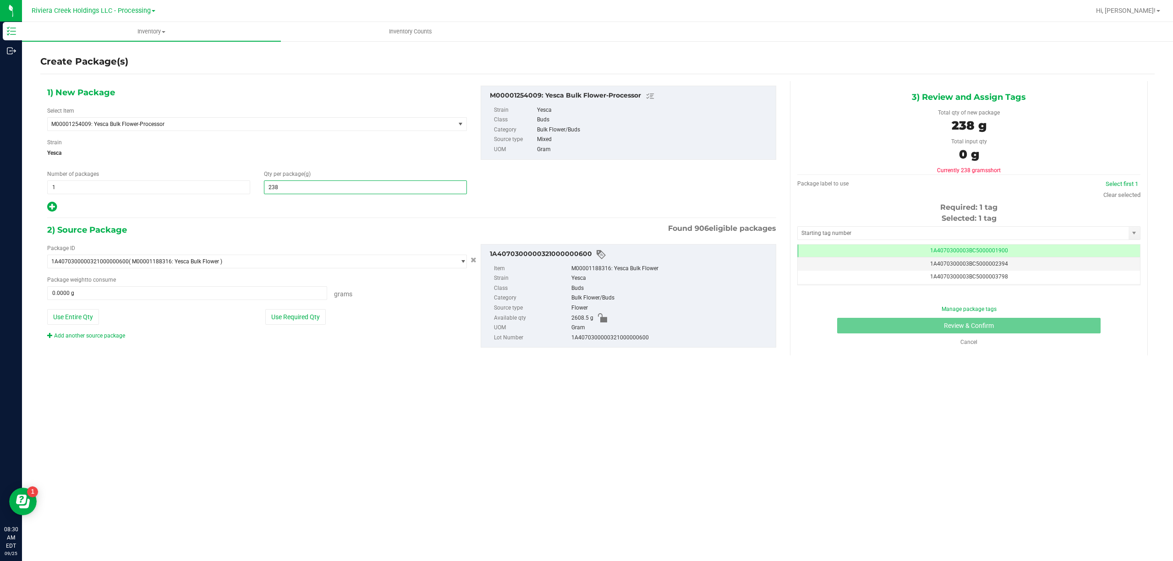
type input "2384"
type input "2,384.0000"
click at [298, 316] on button "Use Required Qty" at bounding box center [295, 317] width 60 height 16
type input "2384.0000 g"
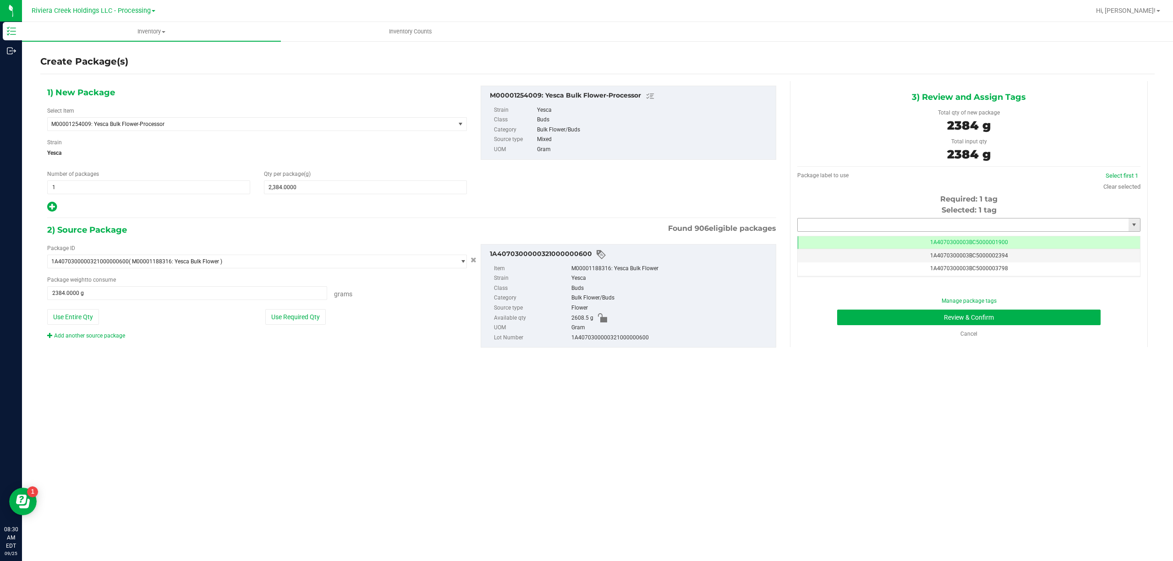
click at [817, 226] on input "text" at bounding box center [962, 224] width 331 height 13
click at [848, 239] on li "1A4070300003BC5000041036" at bounding box center [969, 242] width 342 height 14
type input "1A4070300003BC5000041036"
click at [958, 313] on button "Review & Confirm" at bounding box center [968, 318] width 263 height 16
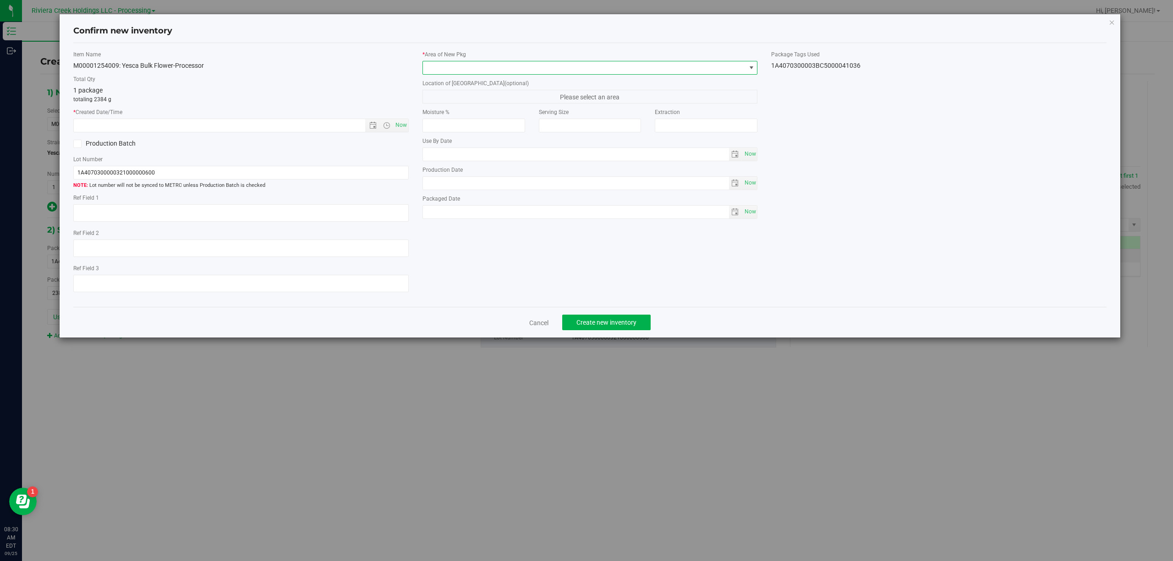
click at [748, 68] on span at bounding box center [751, 67] width 7 height 7
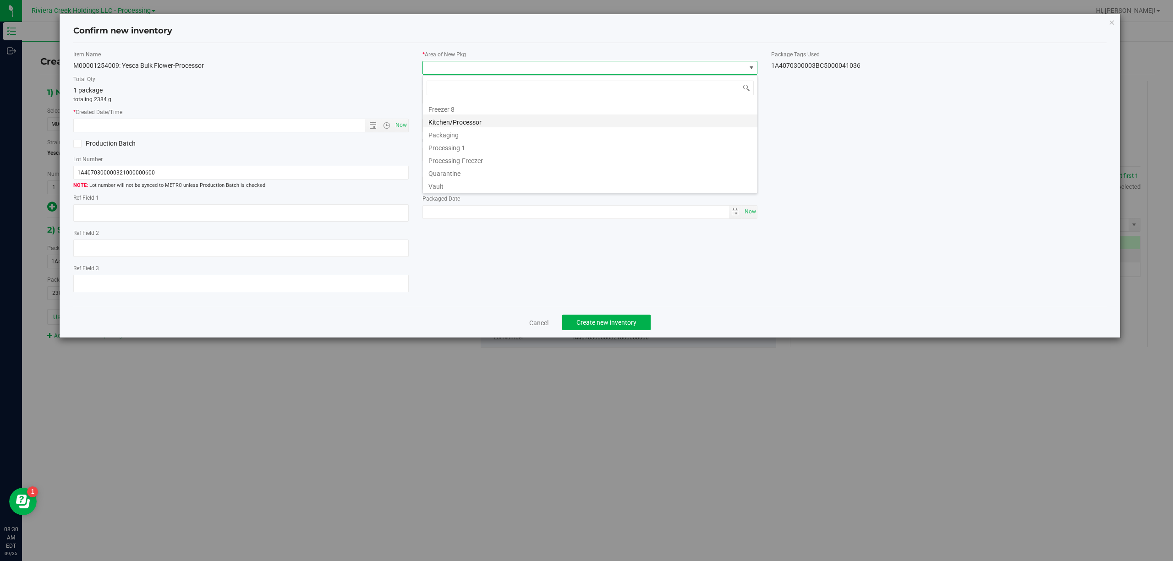
click at [475, 124] on li "Kitchen/Processor" at bounding box center [590, 121] width 334 height 13
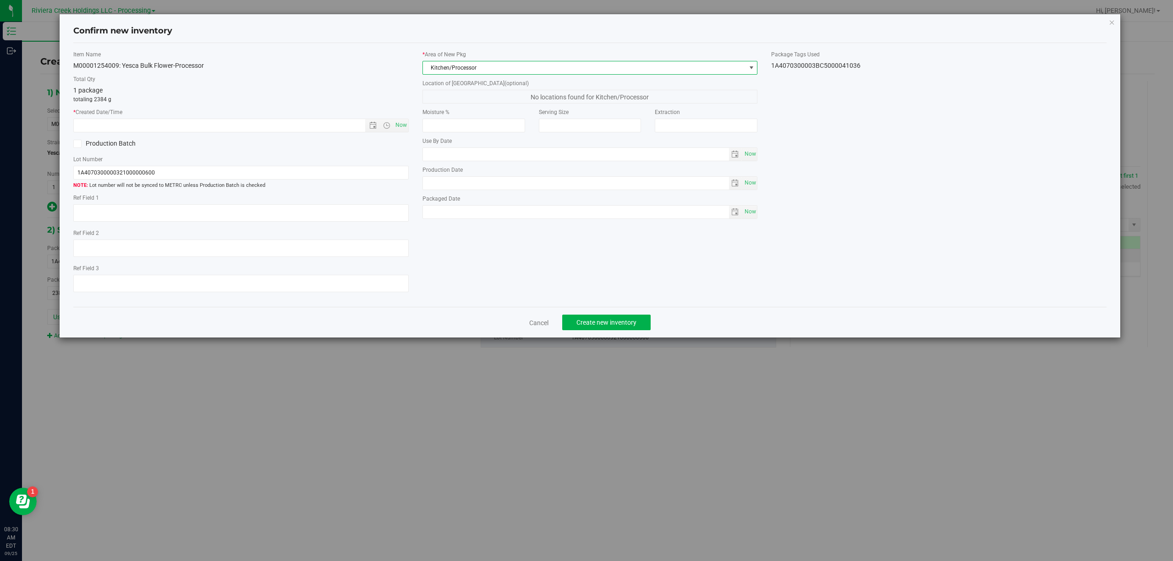
click at [790, 70] on div "1A4070300003BC5000041036" at bounding box center [938, 66] width 335 height 10
click at [790, 68] on div "1A4070300003BC5000041036" at bounding box center [938, 66] width 335 height 10
click at [790, 67] on div "1A4070300003BC5000041036" at bounding box center [938, 66] width 335 height 10
copy div "1A4070300003BC5000041036 Cancel Create new inventory"
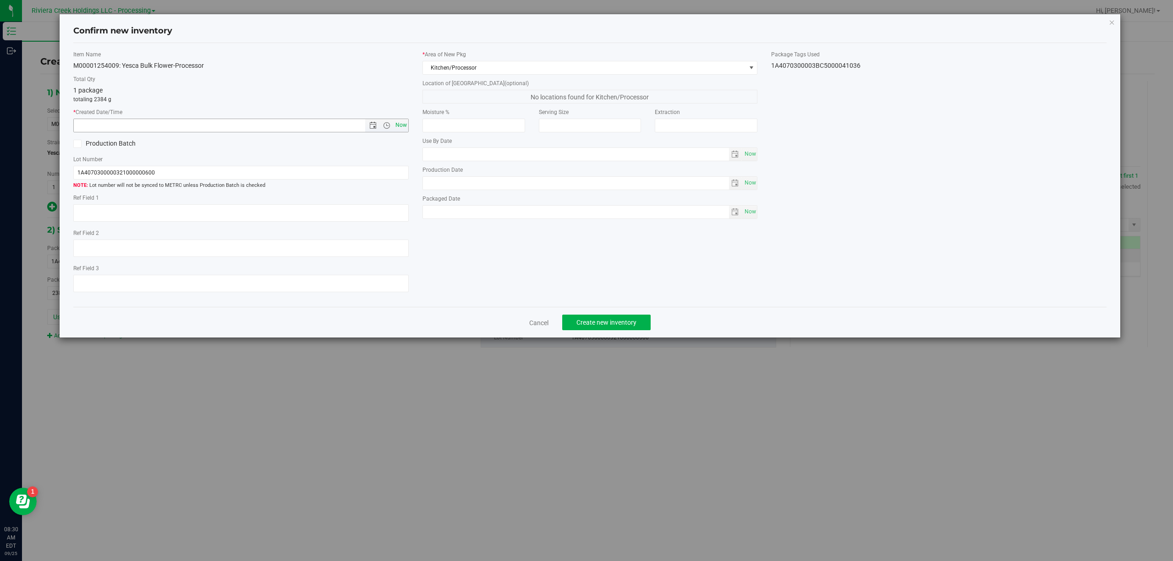
click at [402, 125] on span "Now" at bounding box center [401, 125] width 16 height 13
type input "[DATE] 8:30 AM"
drag, startPoint x: 186, startPoint y: 185, endPoint x: 183, endPoint y: 180, distance: 6.1
click at [184, 184] on span "Lot number will not be synced to METRC unless Production Batch is checked" at bounding box center [240, 186] width 335 height 8
click at [183, 180] on input "1A4070300000321000000600" at bounding box center [240, 173] width 335 height 14
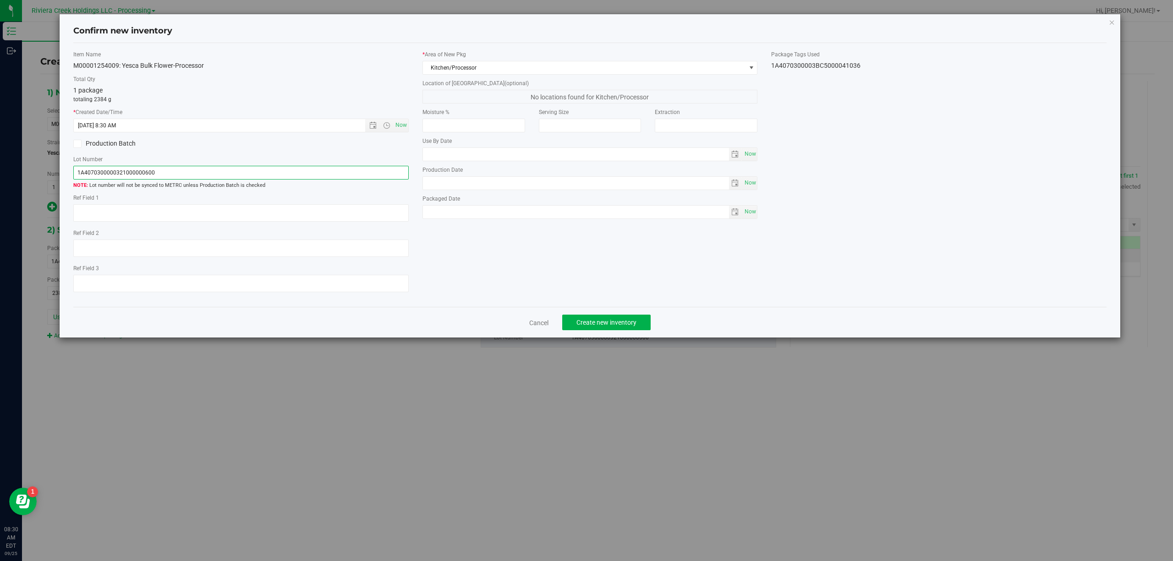
click at [183, 180] on input "1A4070300000321000000600" at bounding box center [240, 173] width 335 height 14
paste input "3BC5000041036"
type input "1A4070300003BC5000041036"
click at [150, 216] on textarea at bounding box center [240, 212] width 335 height 17
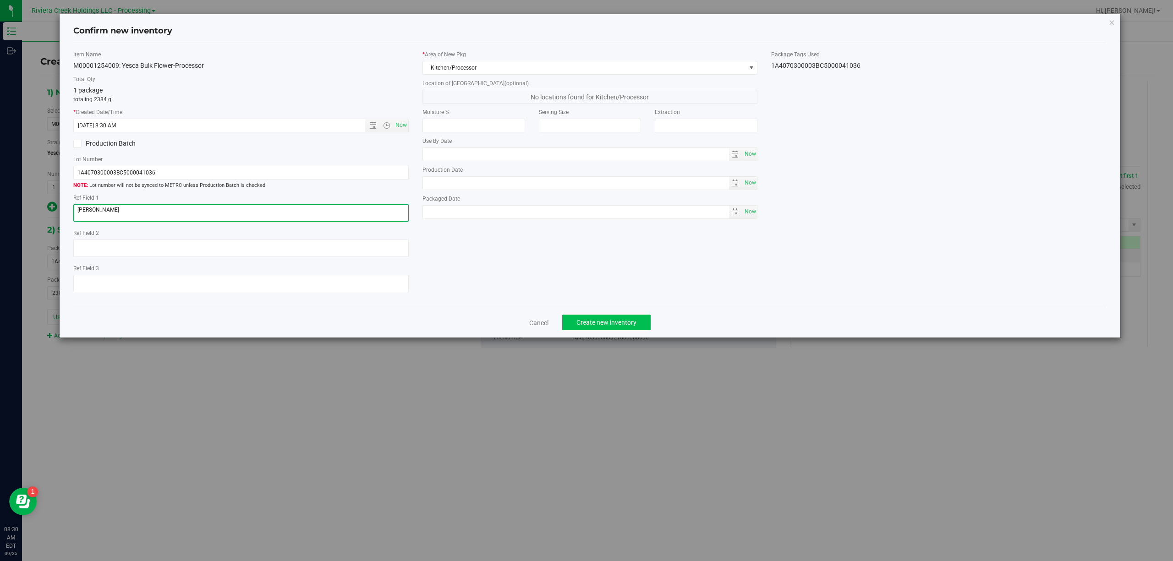
type textarea "[PERSON_NAME]"
click at [612, 326] on span "Create new inventory" at bounding box center [606, 322] width 60 height 7
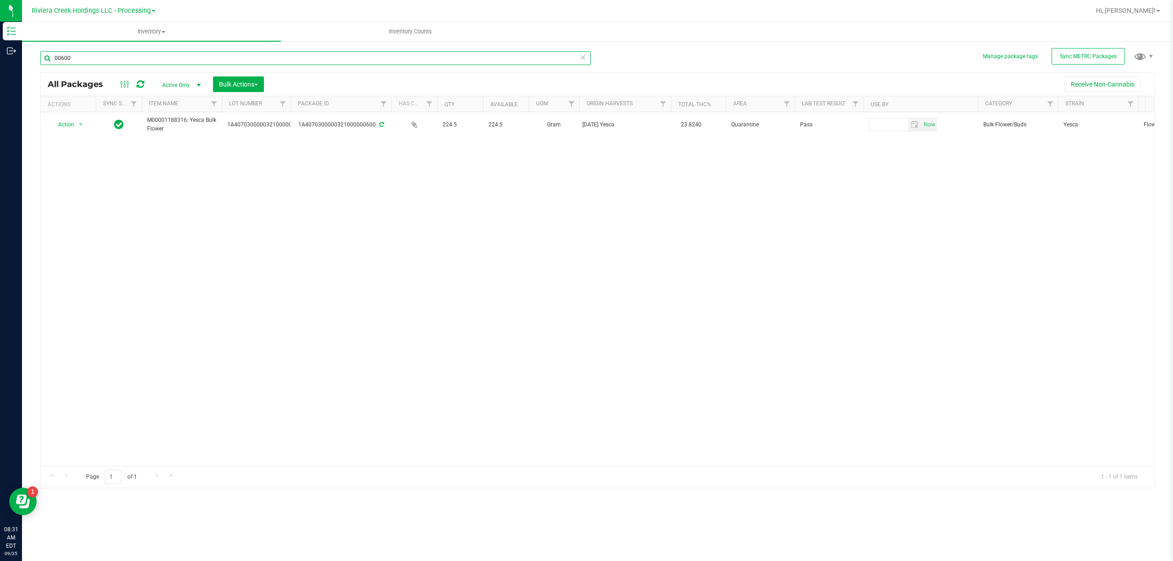
click at [112, 59] on input "00600" at bounding box center [315, 58] width 550 height 14
click at [60, 124] on span "Action" at bounding box center [62, 124] width 25 height 13
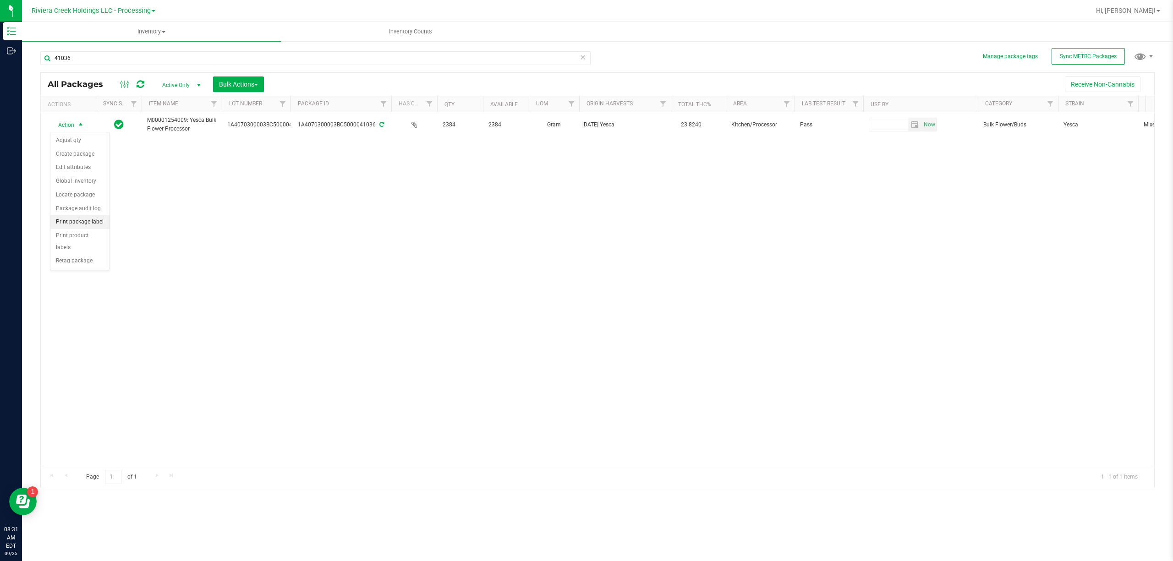
click at [82, 224] on li "Print package label" at bounding box center [79, 222] width 59 height 14
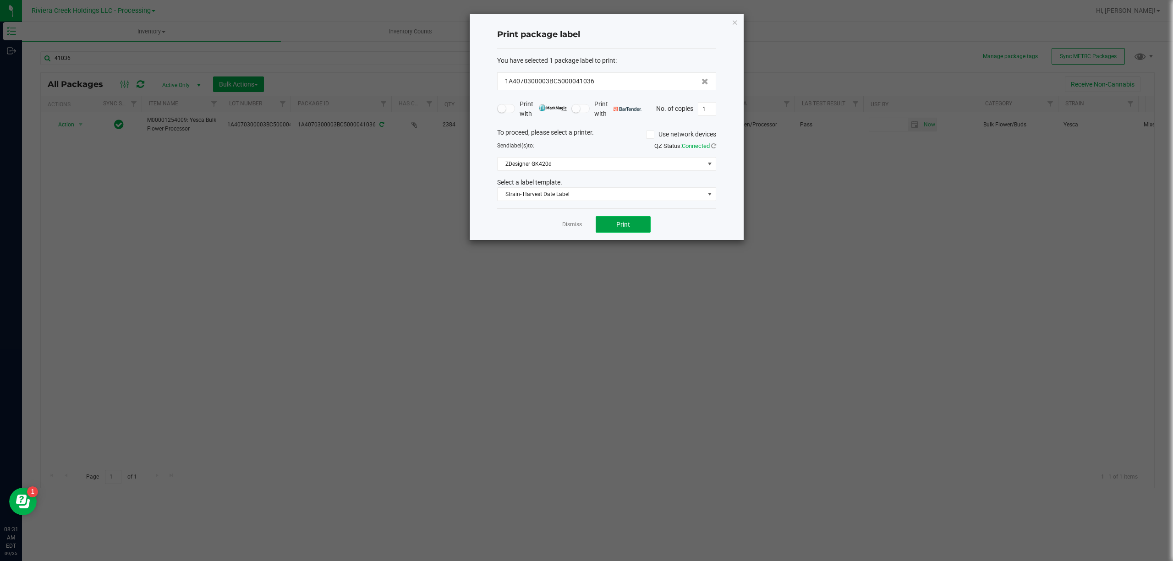
click at [611, 220] on button "Print" at bounding box center [622, 224] width 55 height 16
click at [587, 186] on div "Select a label template." at bounding box center [606, 183] width 233 height 10
click at [585, 193] on span "Strain- Harvest Date Label" at bounding box center [600, 194] width 207 height 13
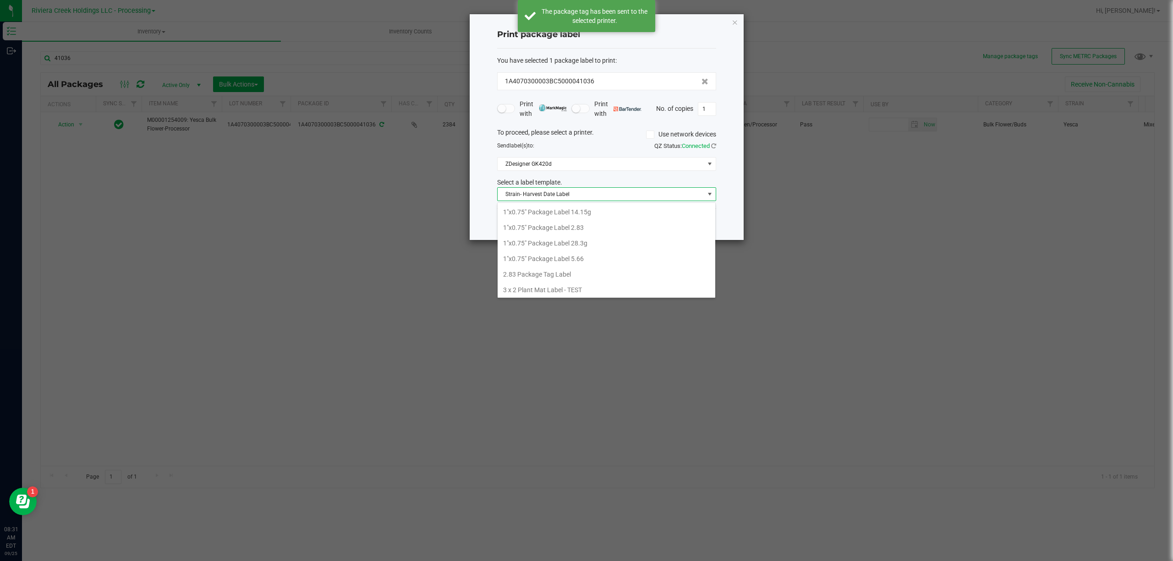
scroll to position [444, 0]
click at [568, 220] on li "Processor - Bulk Flower" at bounding box center [606, 215] width 218 height 16
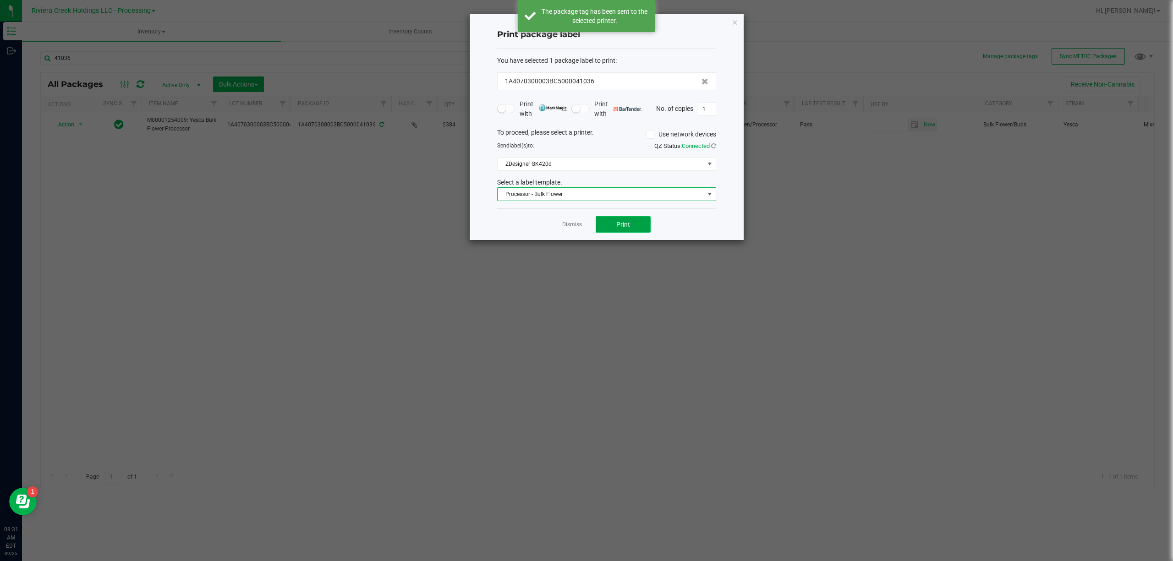
click at [608, 222] on button "Print" at bounding box center [622, 224] width 55 height 16
click at [735, 23] on icon "button" at bounding box center [735, 21] width 6 height 11
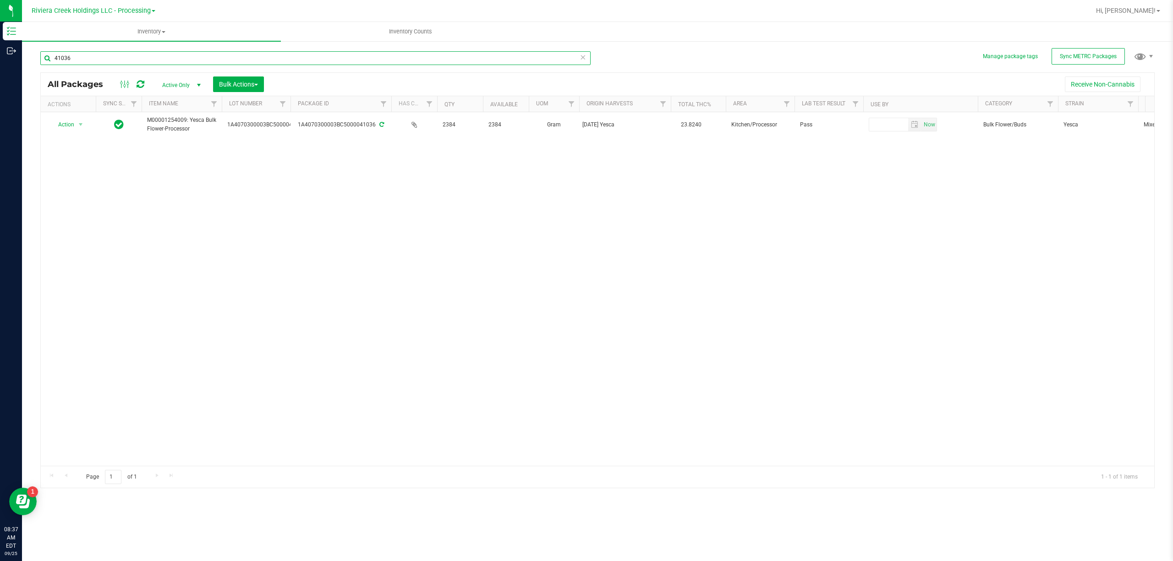
click at [87, 56] on input "41036" at bounding box center [315, 58] width 550 height 14
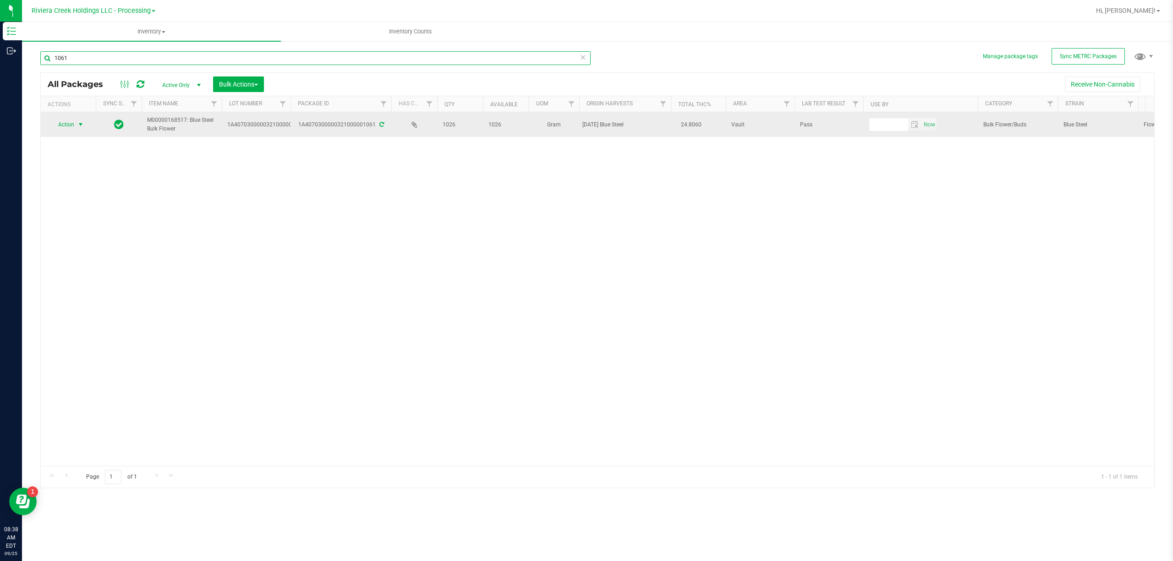
type input "1061"
click at [79, 126] on span "select" at bounding box center [80, 124] width 7 height 7
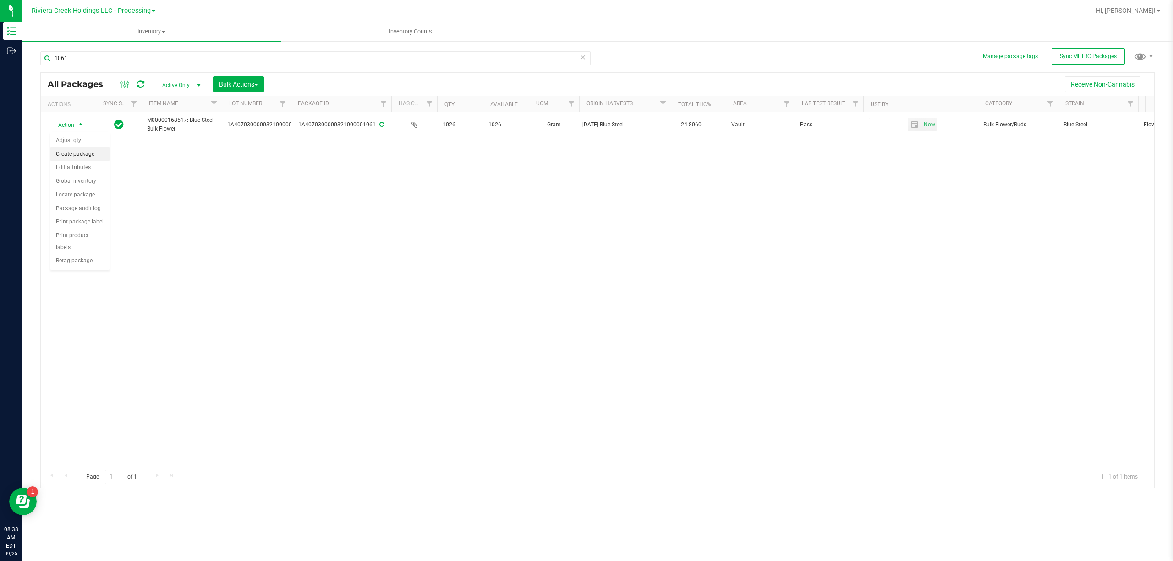
click at [88, 155] on li "Create package" at bounding box center [79, 154] width 59 height 14
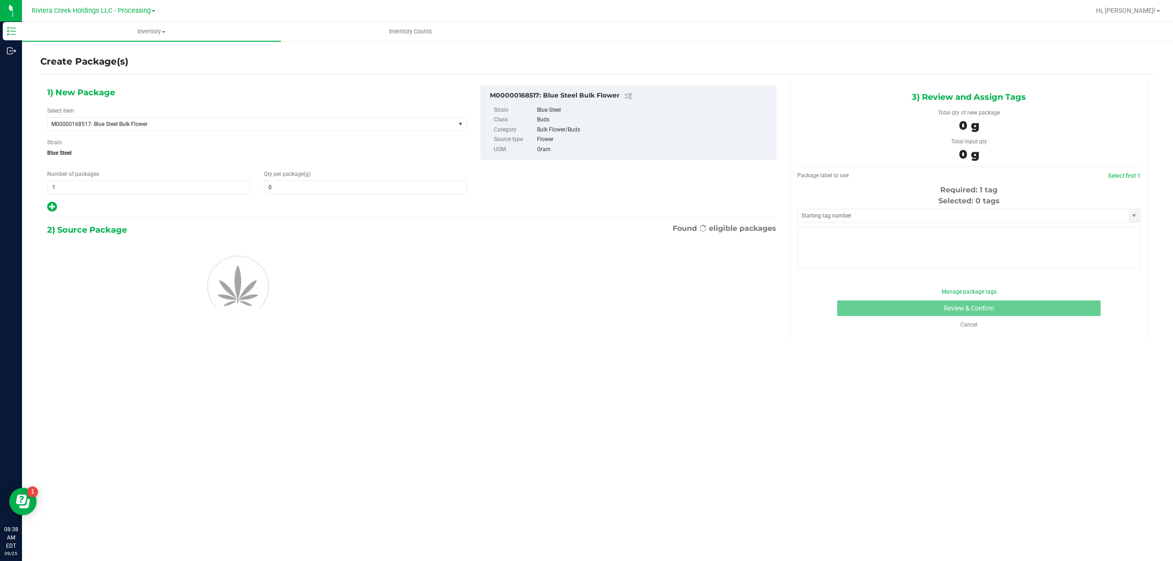
type input "0.0000"
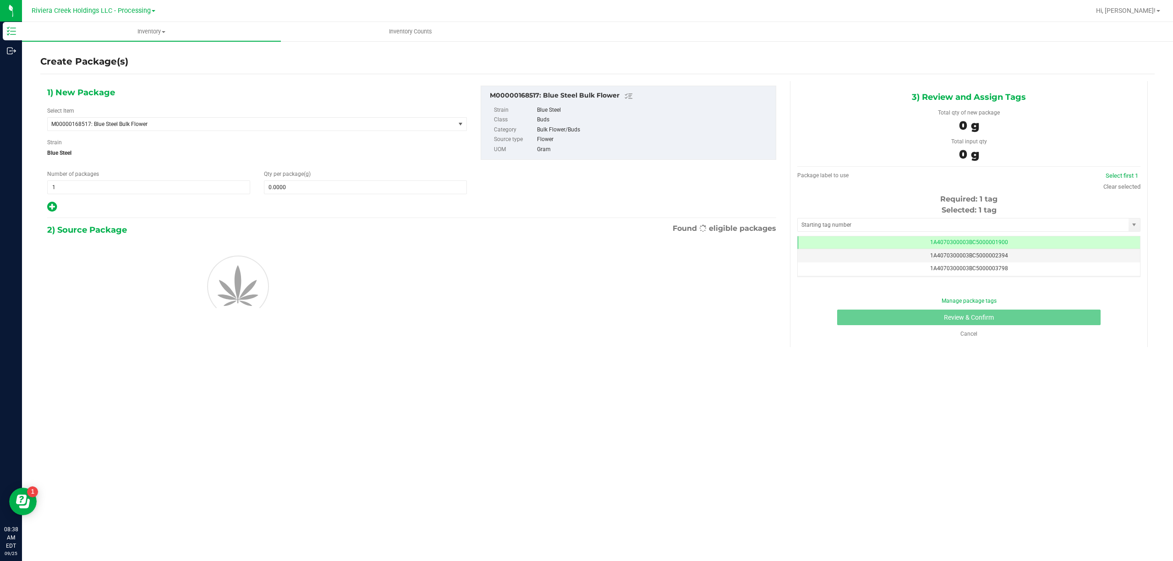
scroll to position [0, 0]
click at [143, 122] on span "M00000168517: Blue Steel Bulk Flower" at bounding box center [243, 124] width 384 height 6
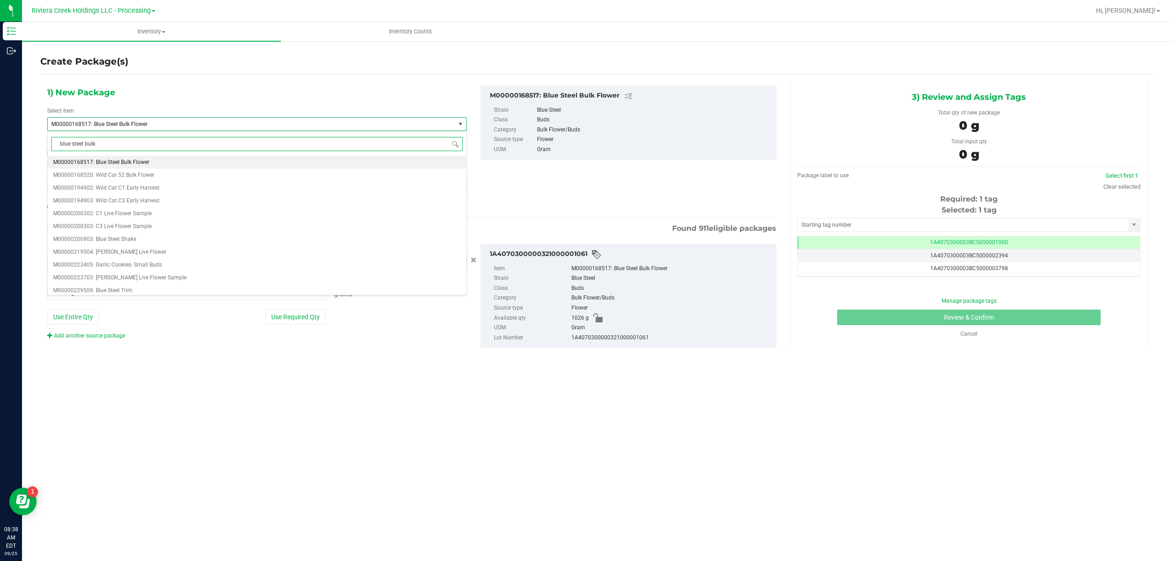
type input "blue steel bulk"
click at [167, 202] on span "M00000983306: Blue Steel Bulk Flower-Processor" at bounding box center [114, 200] width 122 height 6
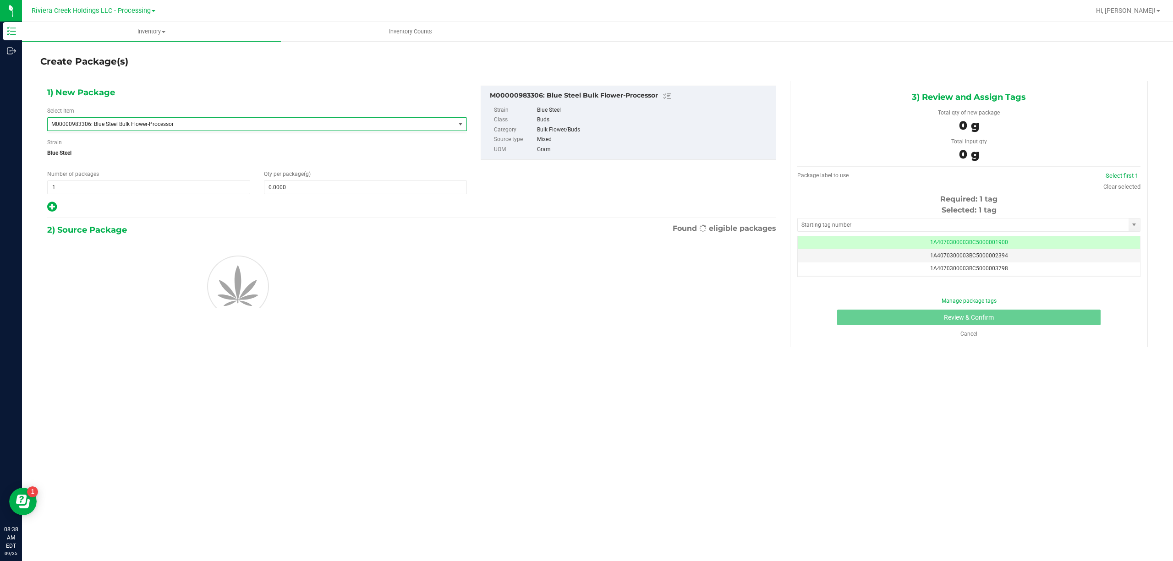
type input "0.0000"
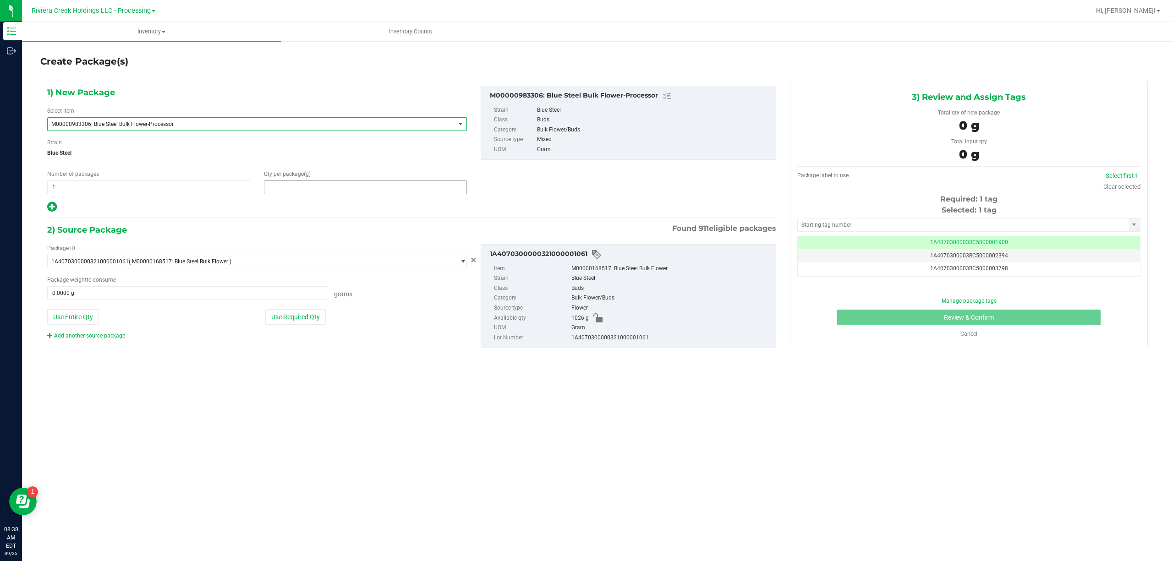
click at [287, 186] on span at bounding box center [365, 187] width 203 height 14
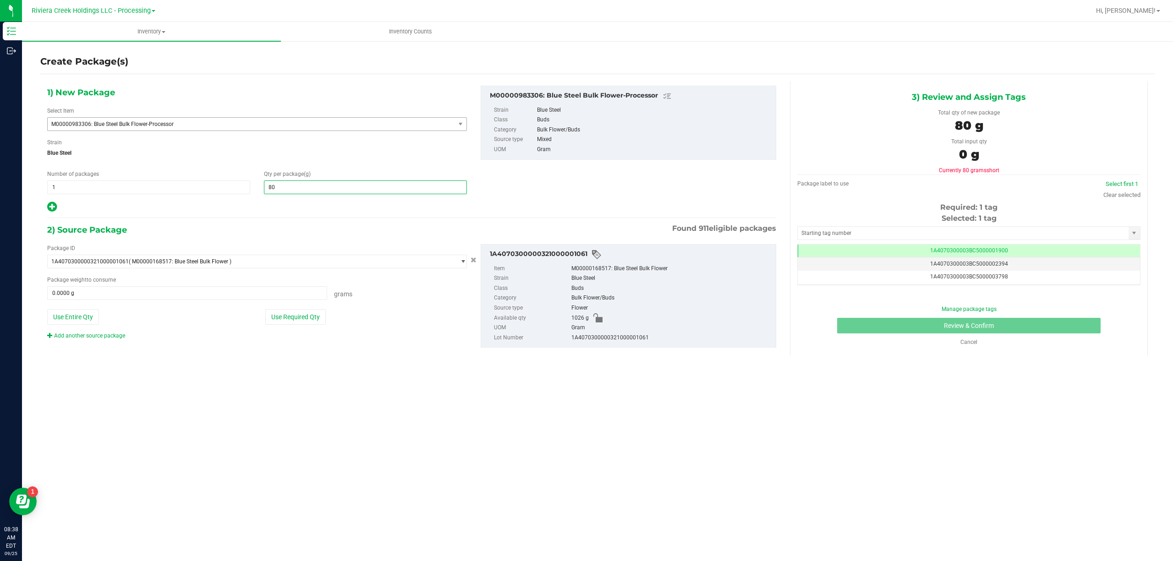
type input "804"
type input "804.0000"
click at [306, 310] on button "Use Required Qty" at bounding box center [295, 317] width 60 height 16
type input "804.0000 g"
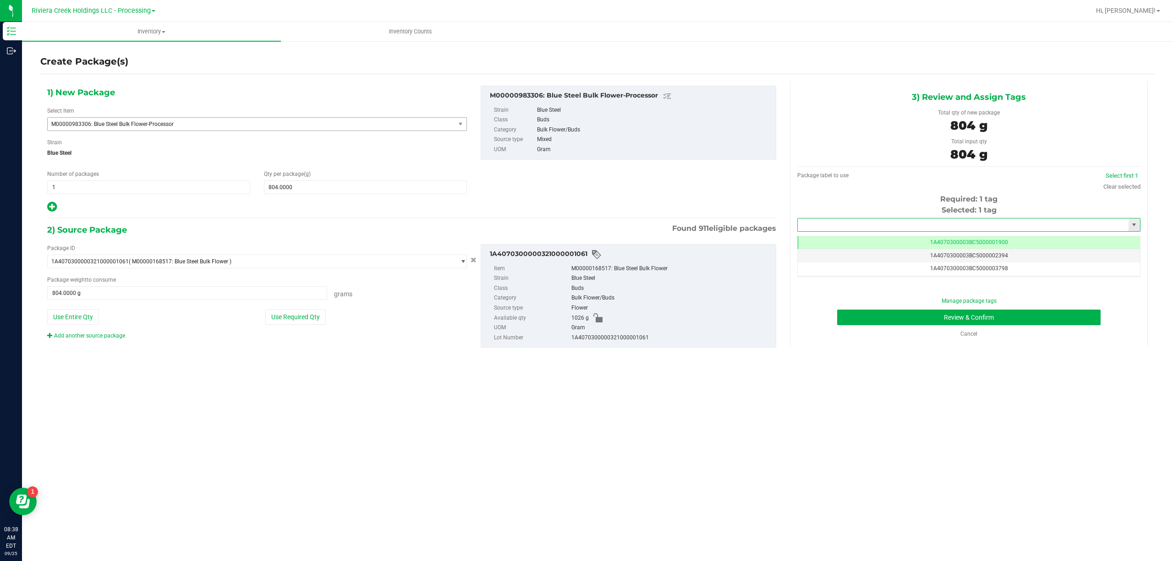
click at [827, 225] on input "text" at bounding box center [962, 224] width 331 height 13
click at [834, 244] on li "1A4070300003BC5000041038" at bounding box center [969, 242] width 342 height 14
type input "1A4070300003BC5000041038"
click at [898, 312] on button "Review & Confirm" at bounding box center [968, 318] width 263 height 16
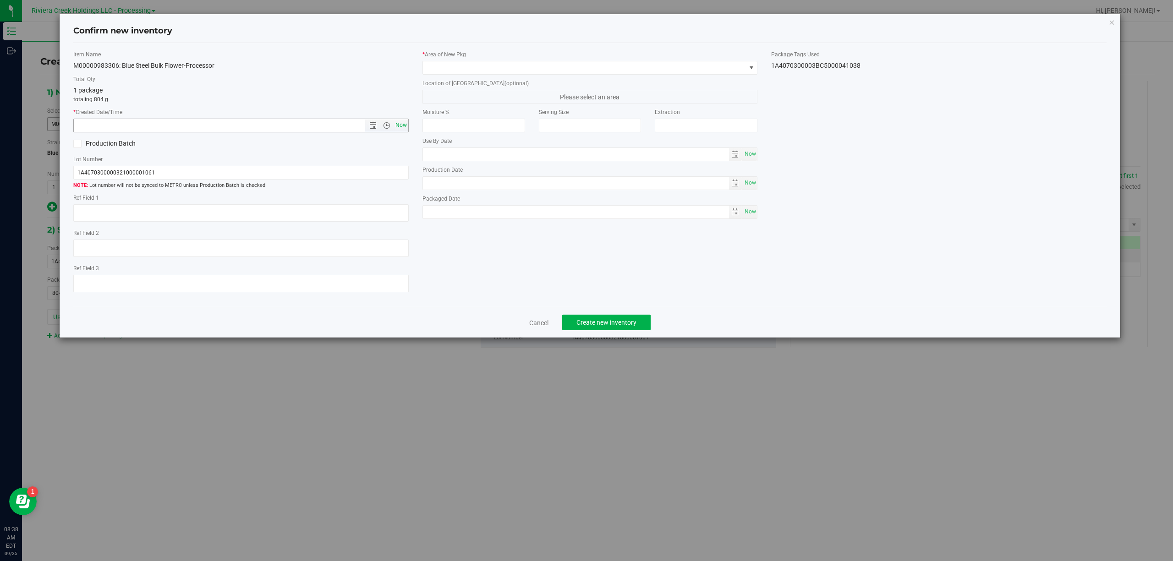
click at [403, 122] on span "Now" at bounding box center [401, 125] width 16 height 13
type input "[DATE] 8:38 AM"
click at [490, 65] on span at bounding box center [584, 67] width 323 height 13
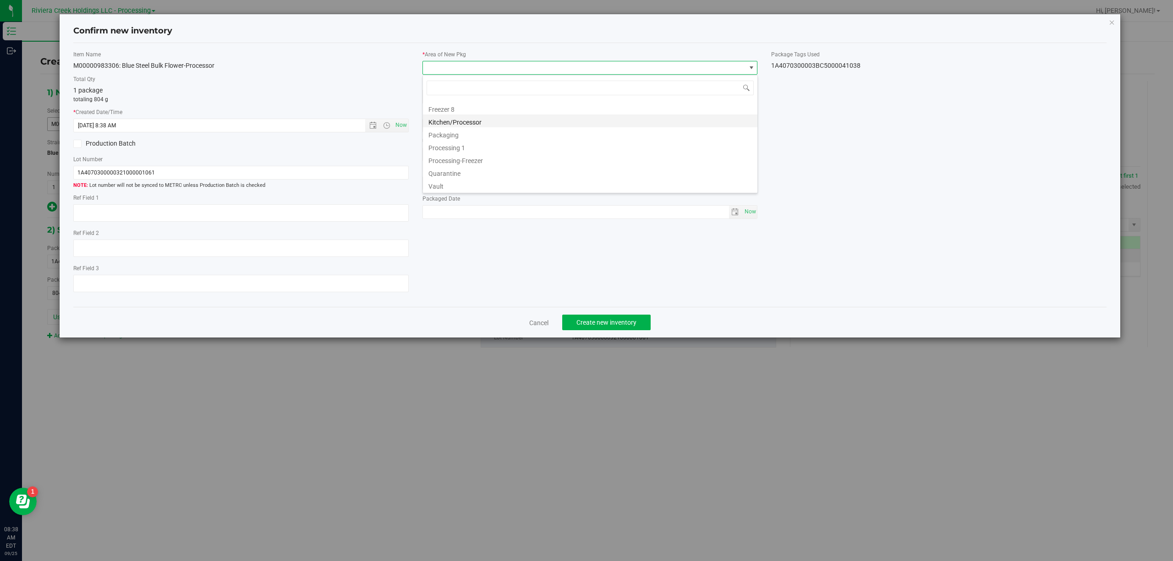
click at [477, 123] on li "Kitchen/Processor" at bounding box center [590, 121] width 334 height 13
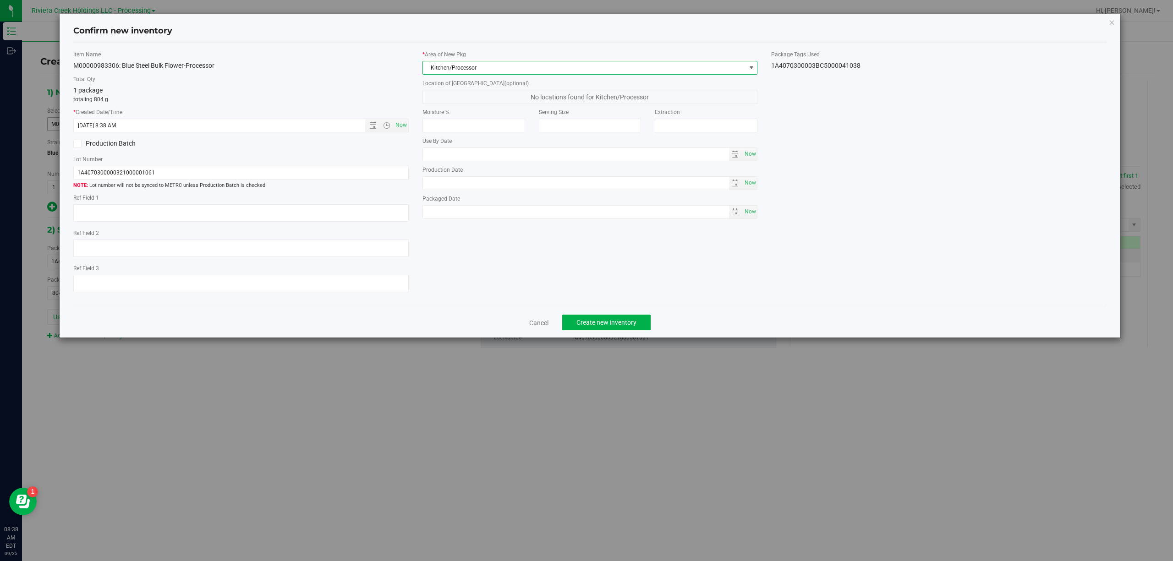
click at [821, 71] on div "Item Name M00000983306: Blue Steel Bulk Flower-Processor Total Qty 1 package to…" at bounding box center [589, 175] width 1047 height 250
click at [819, 67] on div "1A4070300003BC5000041038" at bounding box center [938, 66] width 335 height 10
click at [819, 66] on div "1A4070300003BC5000041038" at bounding box center [938, 66] width 335 height 10
copy div "1A4070300003BC5000041038 Cancel Create new inventory"
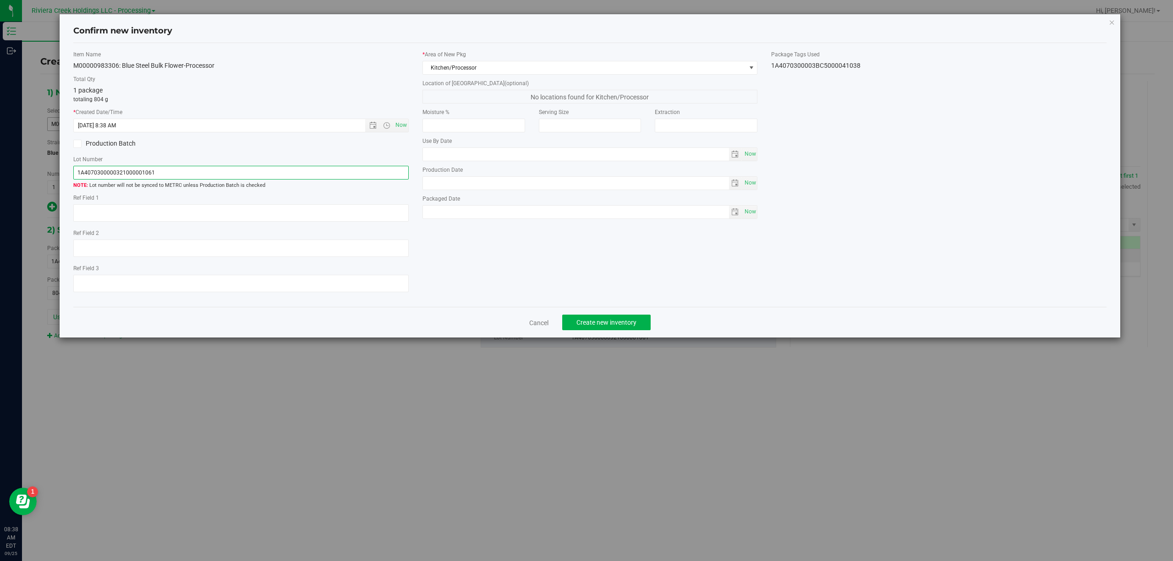
click at [311, 170] on input "1A4070300000321000001061" at bounding box center [240, 173] width 335 height 14
click at [255, 213] on textarea at bounding box center [240, 212] width 335 height 17
type textarea "[PERSON_NAME]"
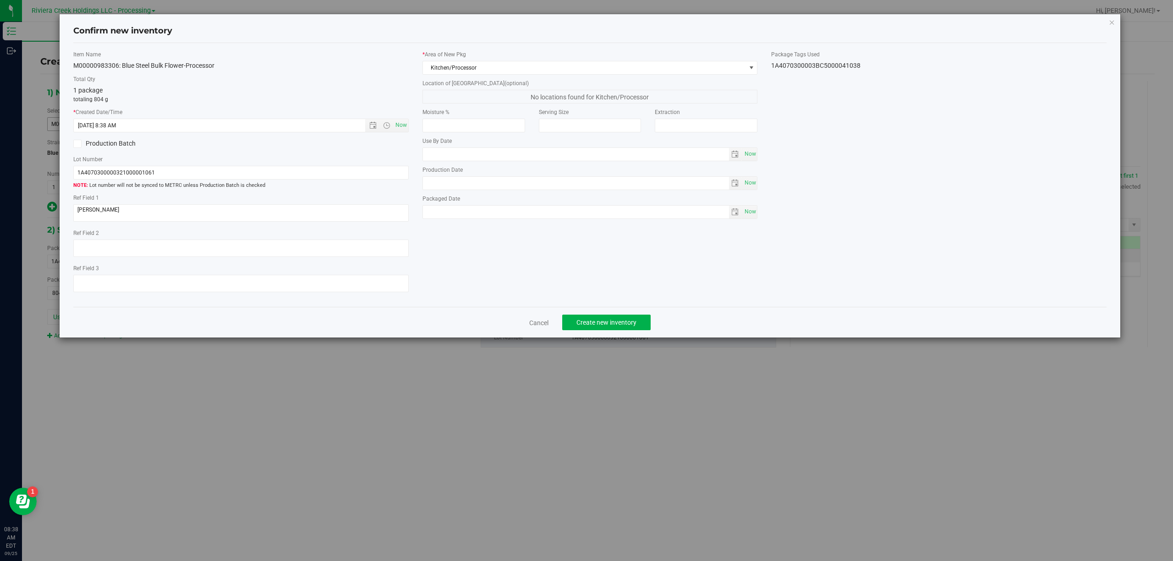
click at [849, 67] on div "1A4070300003BC5000041038" at bounding box center [938, 66] width 335 height 10
copy div "1A4070300003BC5000041038 Cancel Create new inventory"
click at [246, 167] on input "1A4070300000321000001061" at bounding box center [240, 173] width 335 height 14
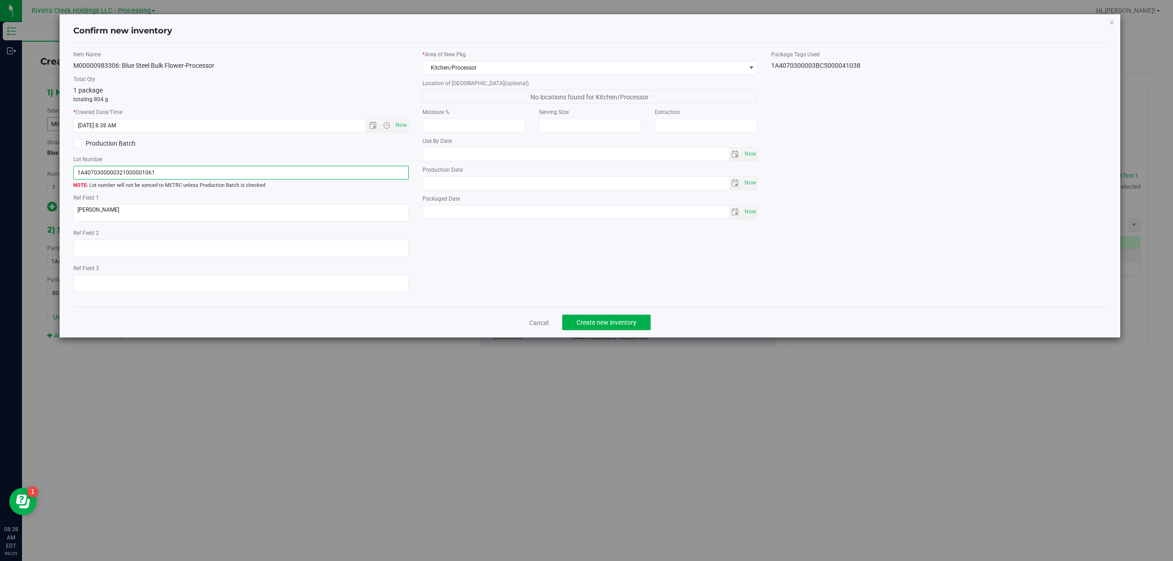
click at [246, 167] on input "1A4070300000321000001061" at bounding box center [240, 173] width 335 height 14
paste input "3BC5000041038"
type input "1A4070300003BC5000041038"
click at [601, 248] on div "Item Name M00000983306: Blue Steel Bulk Flower-Processor Total Qty 1 package to…" at bounding box center [589, 175] width 1047 height 250
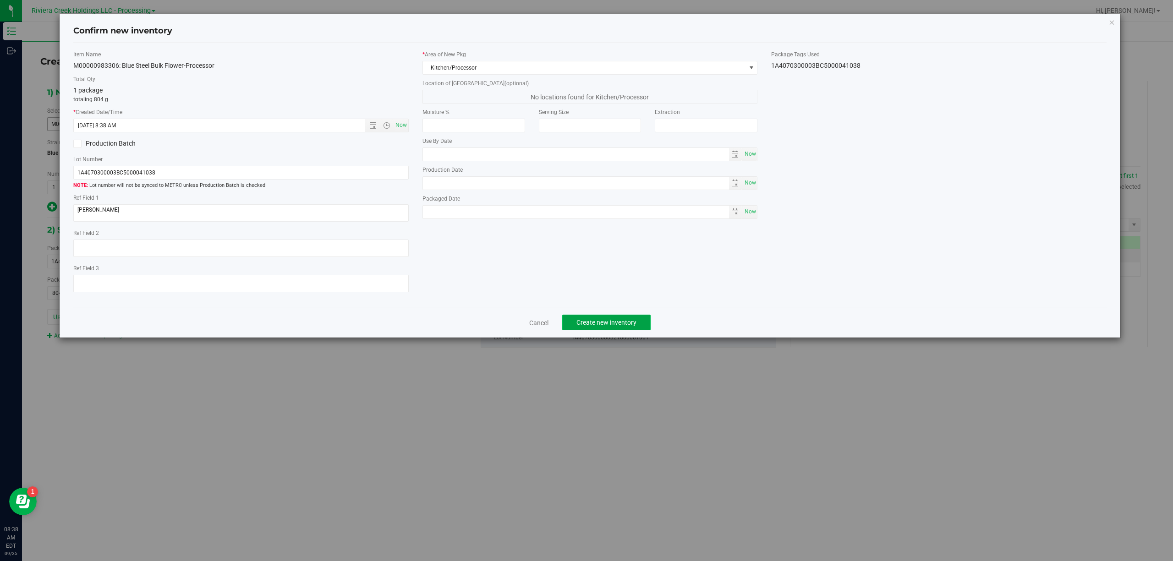
click at [622, 325] on span "Create new inventory" at bounding box center [606, 322] width 60 height 7
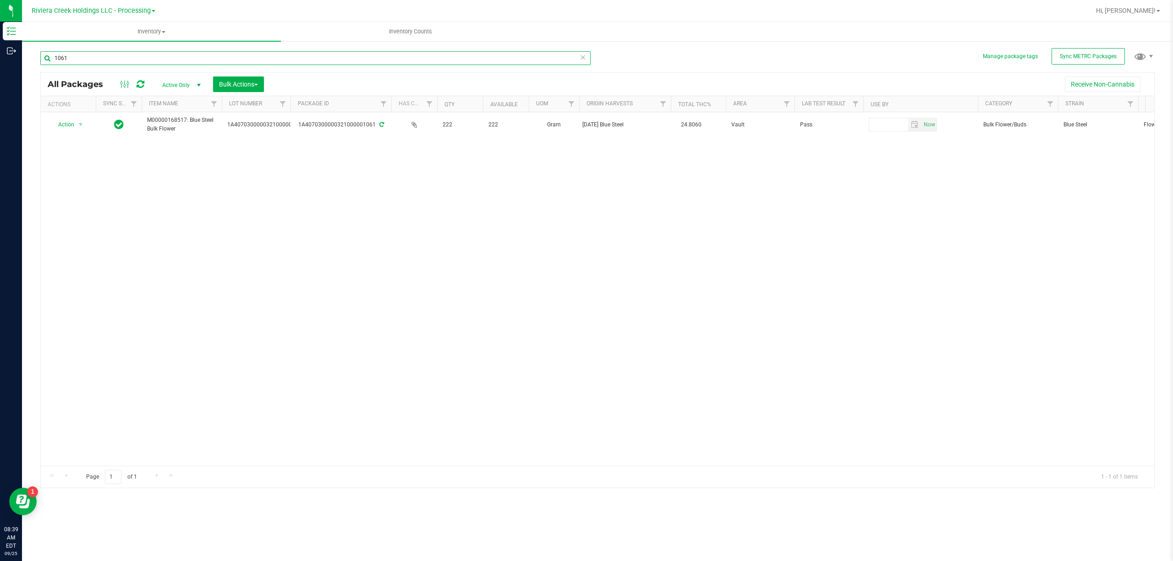
click at [107, 57] on input "1061" at bounding box center [315, 58] width 550 height 14
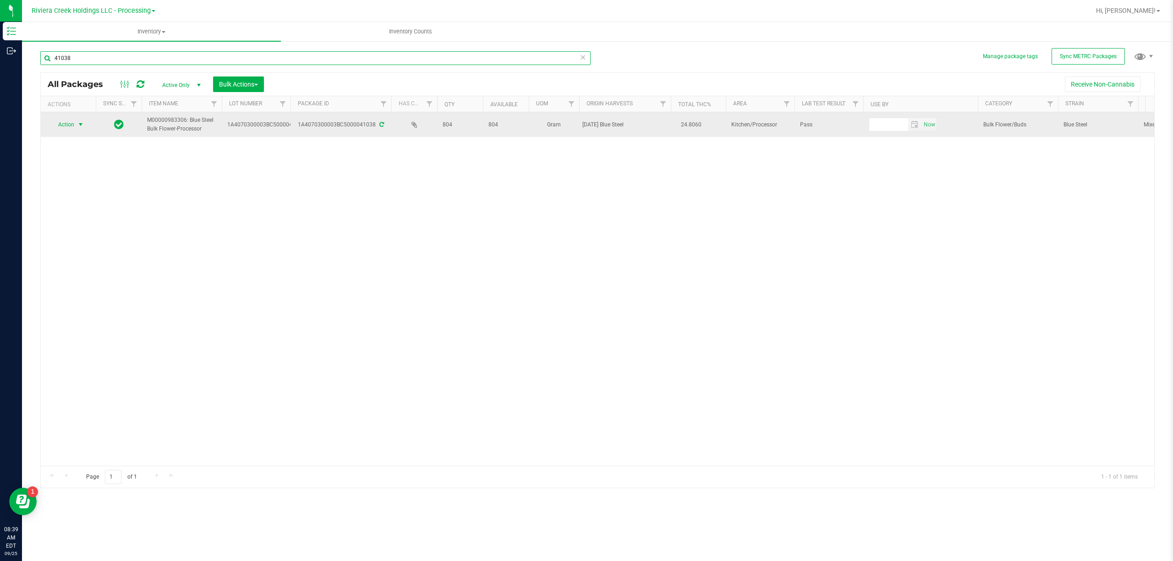
type input "41038"
click at [62, 125] on span "Action" at bounding box center [62, 124] width 25 height 13
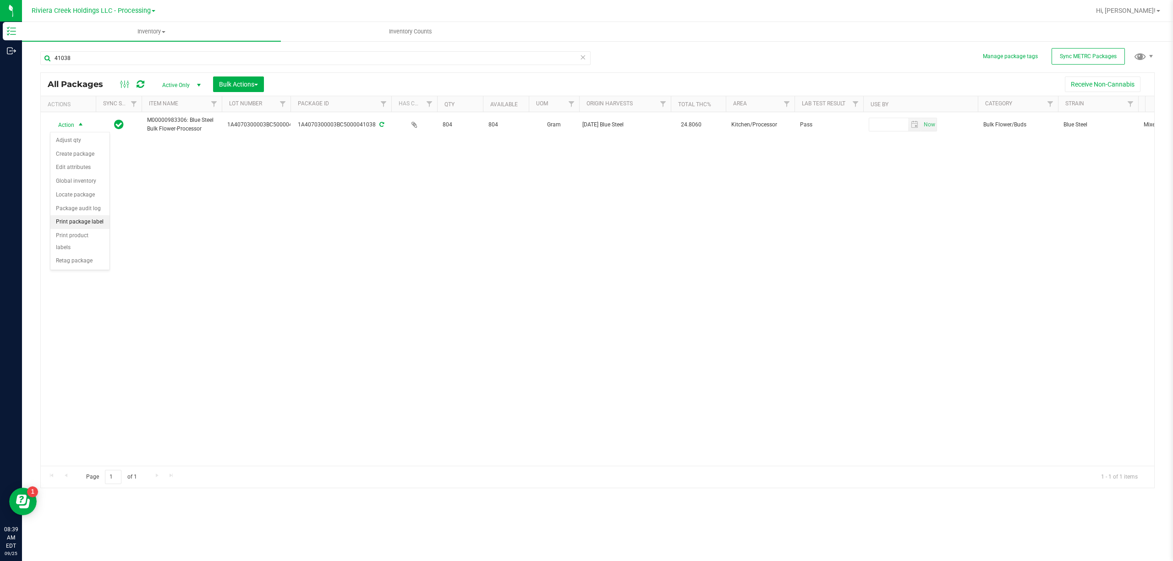
click at [85, 225] on li "Print package label" at bounding box center [79, 222] width 59 height 14
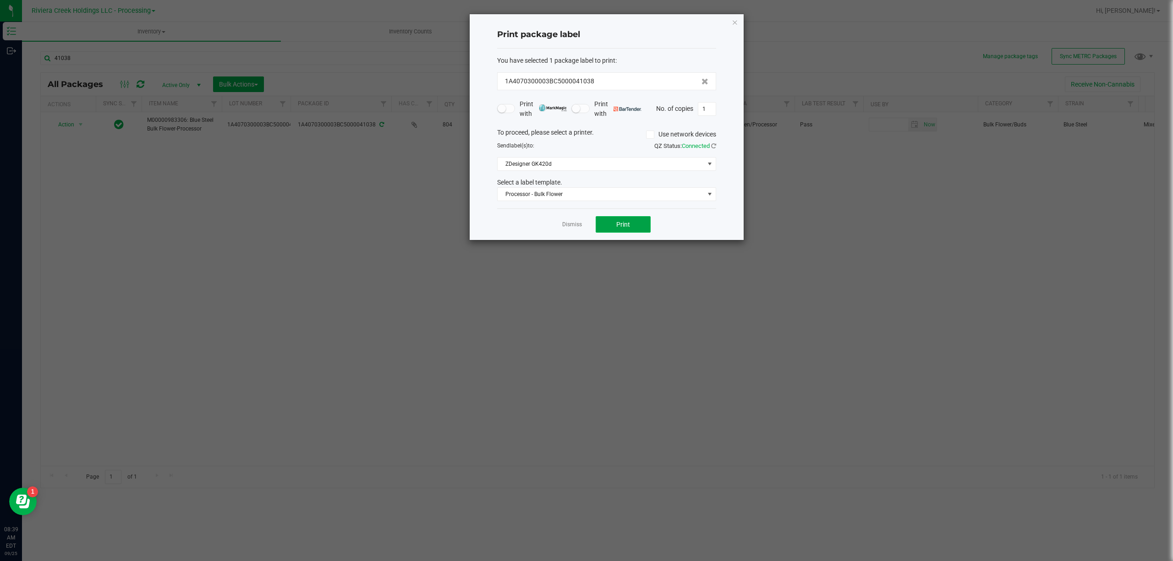
click at [618, 223] on span "Print" at bounding box center [623, 224] width 14 height 7
click at [577, 191] on span "Processor - Bulk Flower" at bounding box center [600, 194] width 207 height 13
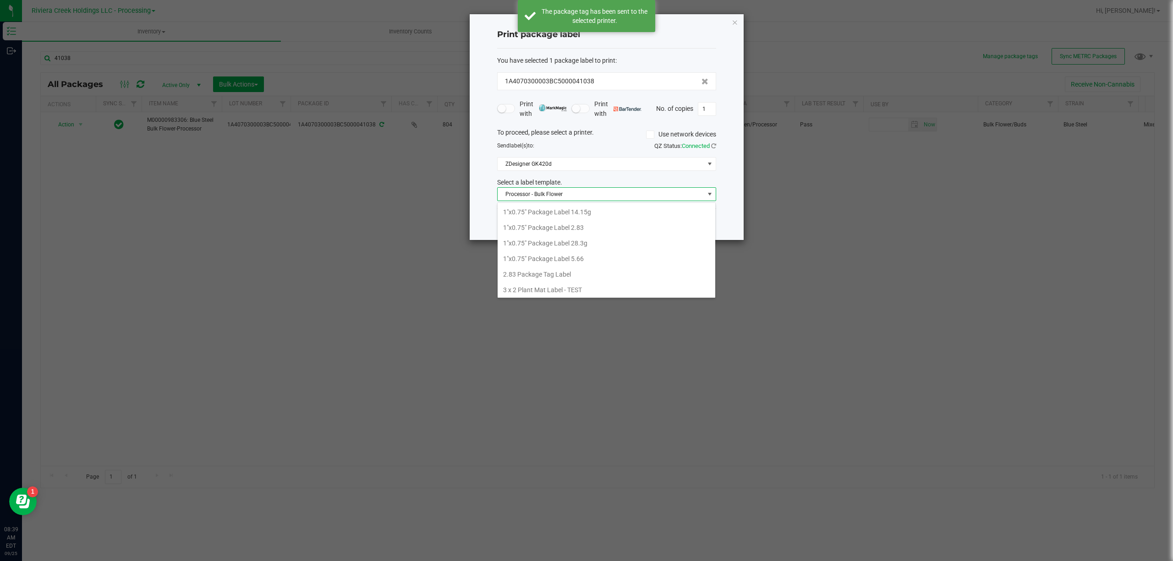
scroll to position [333, 0]
click at [561, 285] on li "Strain- Harvest Date Label" at bounding box center [606, 288] width 218 height 16
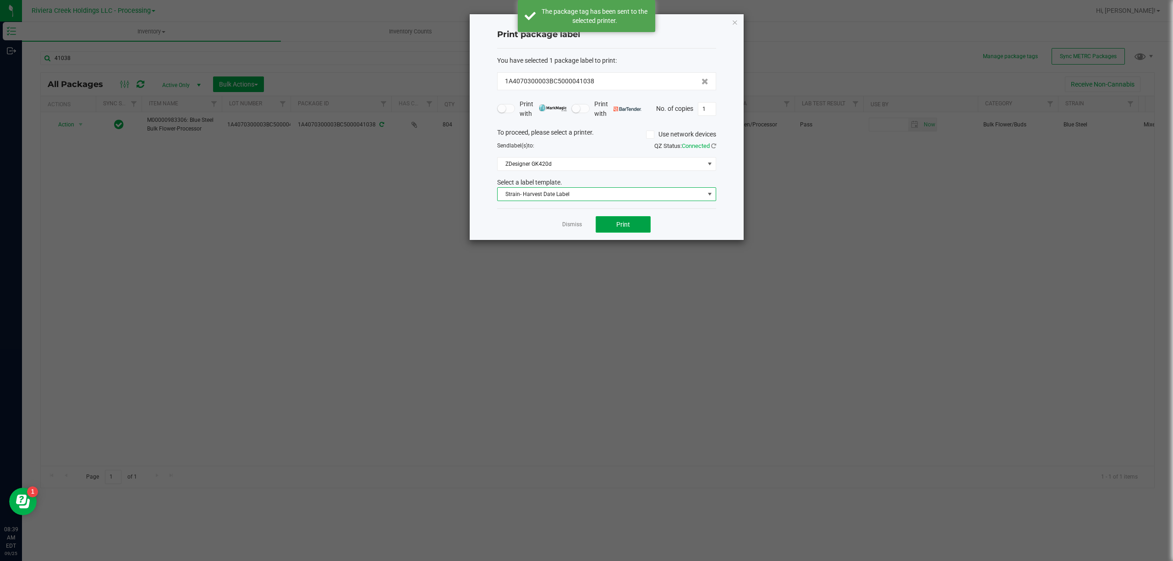
click at [616, 226] on span "Print" at bounding box center [623, 224] width 14 height 7
click at [732, 19] on icon "button" at bounding box center [735, 21] width 6 height 11
